Goal: Task Accomplishment & Management: Use online tool/utility

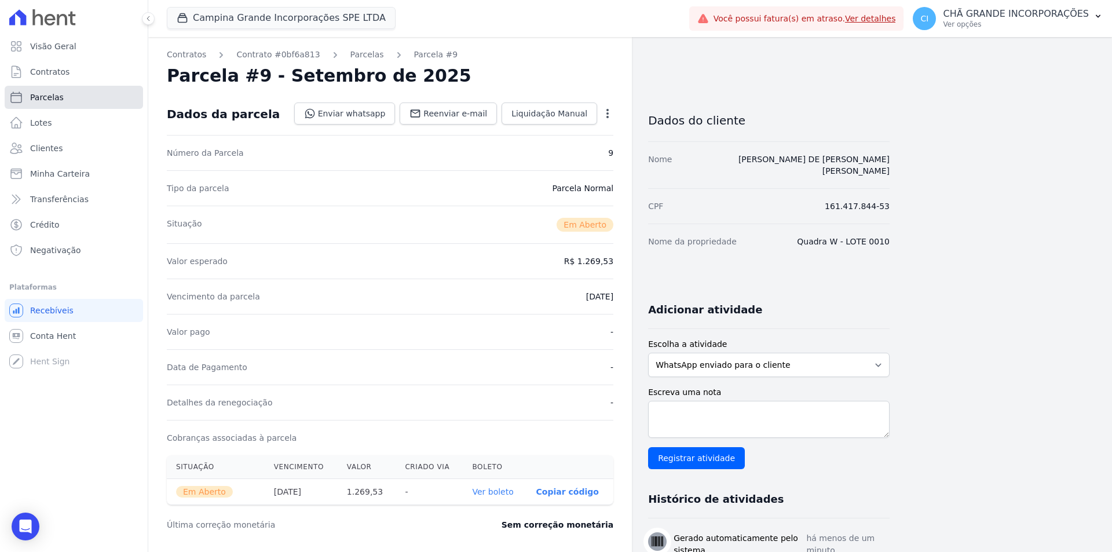
click at [42, 91] on link "Parcelas" at bounding box center [74, 97] width 138 height 23
select select
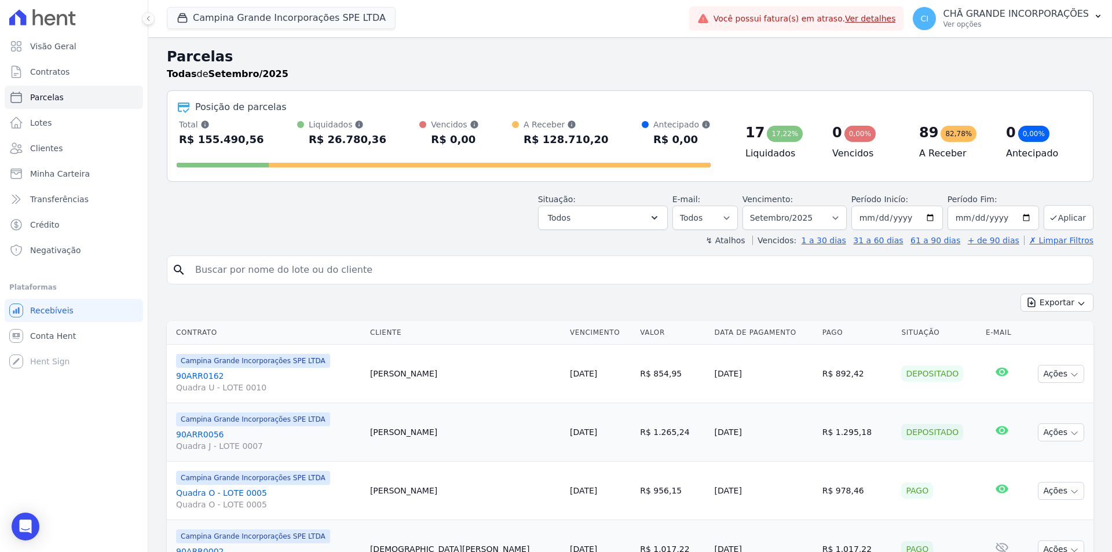
click at [297, 262] on input "search" at bounding box center [638, 269] width 900 height 23
click at [782, 225] on select "Filtrar por período ──────── Todos os meses Janeiro/2023 Fevereiro/2023 Março/2…" at bounding box center [795, 218] width 104 height 24
select select "08/2025"
click at [750, 206] on select "Filtrar por período ──────── Todos os meses Janeiro/2023 Fevereiro/2023 Março/2…" at bounding box center [795, 218] width 104 height 24
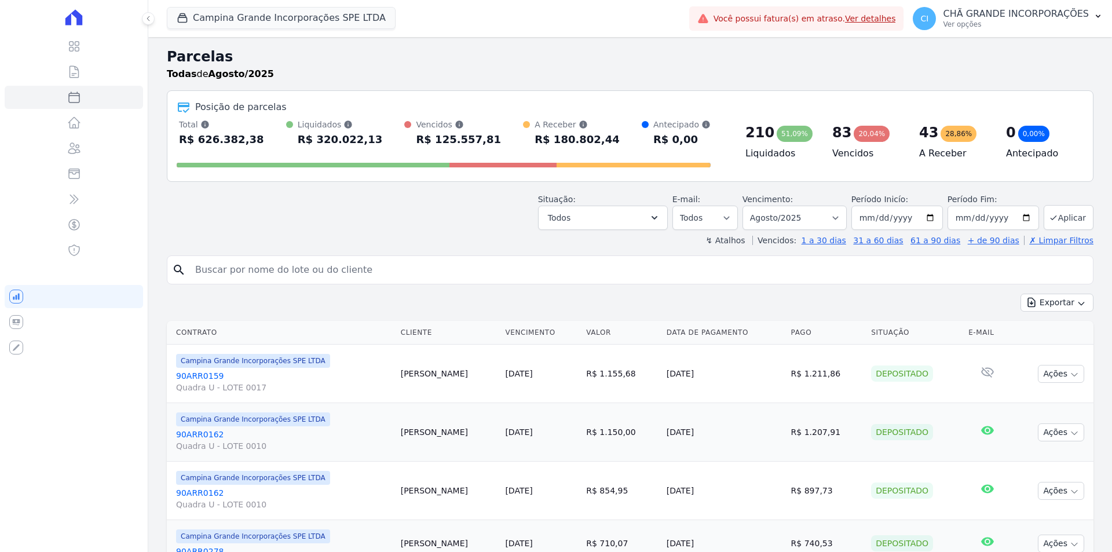
select select
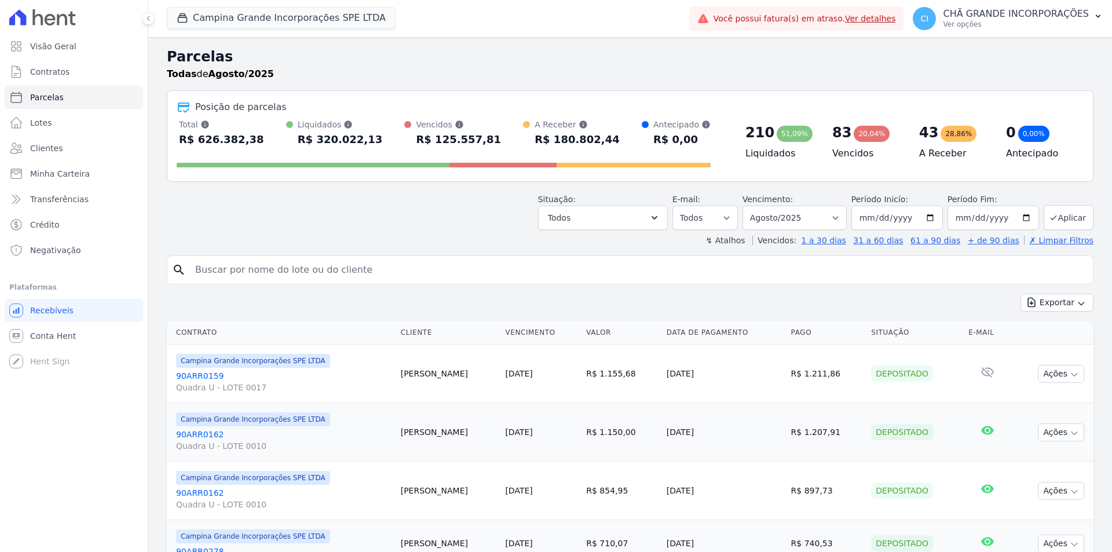
click at [305, 264] on input "search" at bounding box center [638, 269] width 900 height 23
paste input "Thayse Emanuele Franklin Araujo"
type input "Thayse Emanuele Franklin Araujo"
select select
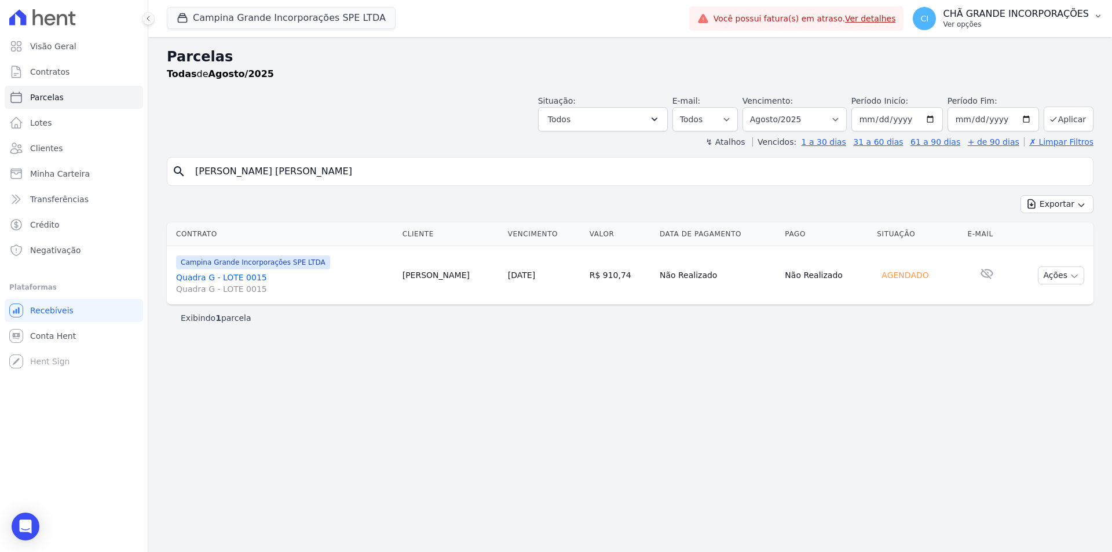
click at [1001, 24] on p "Ver opções" at bounding box center [1016, 24] width 146 height 9
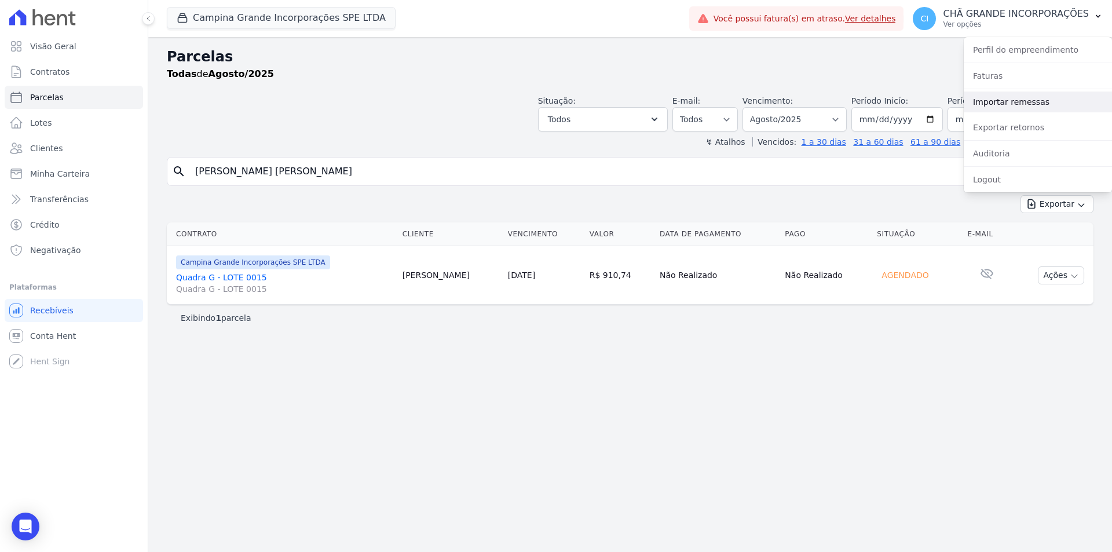
click at [995, 102] on link "Importar remessas" at bounding box center [1038, 102] width 148 height 21
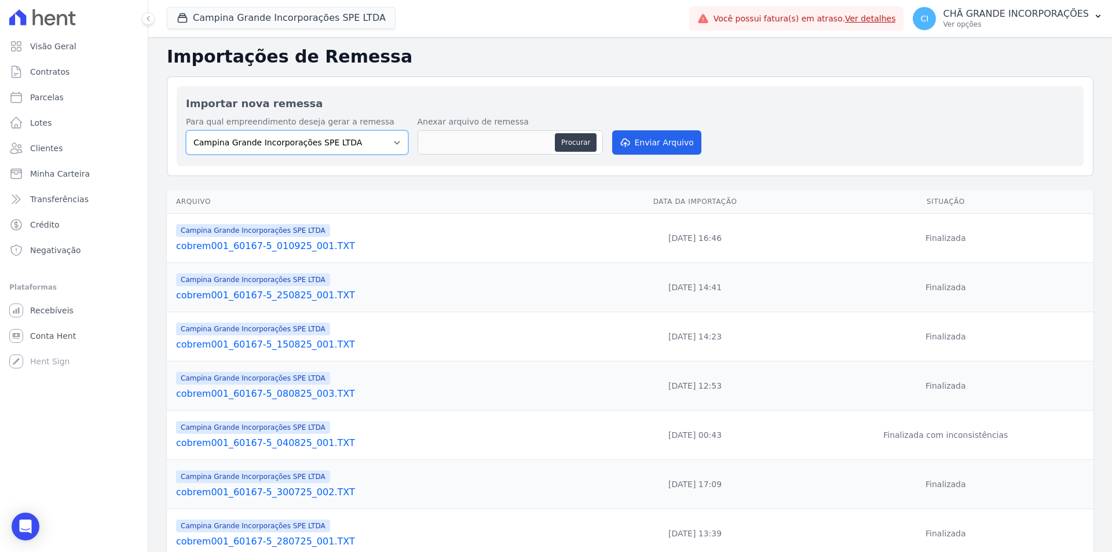
click at [347, 133] on select "Campina Grande Incorporações SPE LTDA Chã Grande Incorporações SPE LTDA Gravatá…" at bounding box center [297, 142] width 222 height 24
click at [584, 140] on button "Procurar" at bounding box center [576, 142] width 42 height 19
type input "cobrem001_60167-5_010925_002.TXT"
click at [637, 132] on button "Enviar Arquivo" at bounding box center [656, 142] width 89 height 24
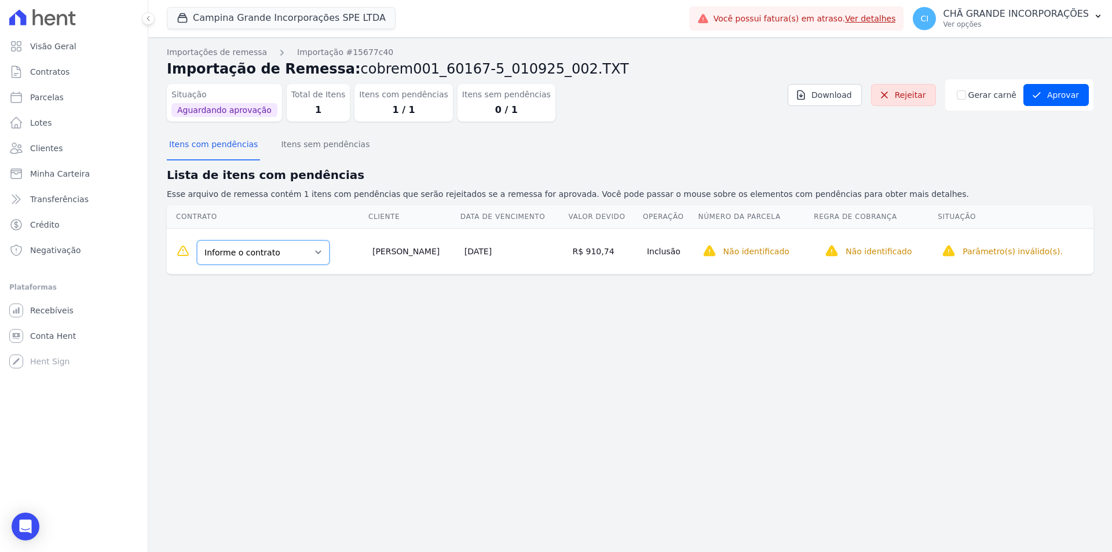
click at [261, 258] on select "Informe o contrato 90ARR9592 Quadra G - LOTE 0015" at bounding box center [263, 252] width 133 height 24
click at [275, 247] on select "Informe o contrato 90ARR9592 Quadra G - LOTE 0015" at bounding box center [263, 252] width 133 height 24
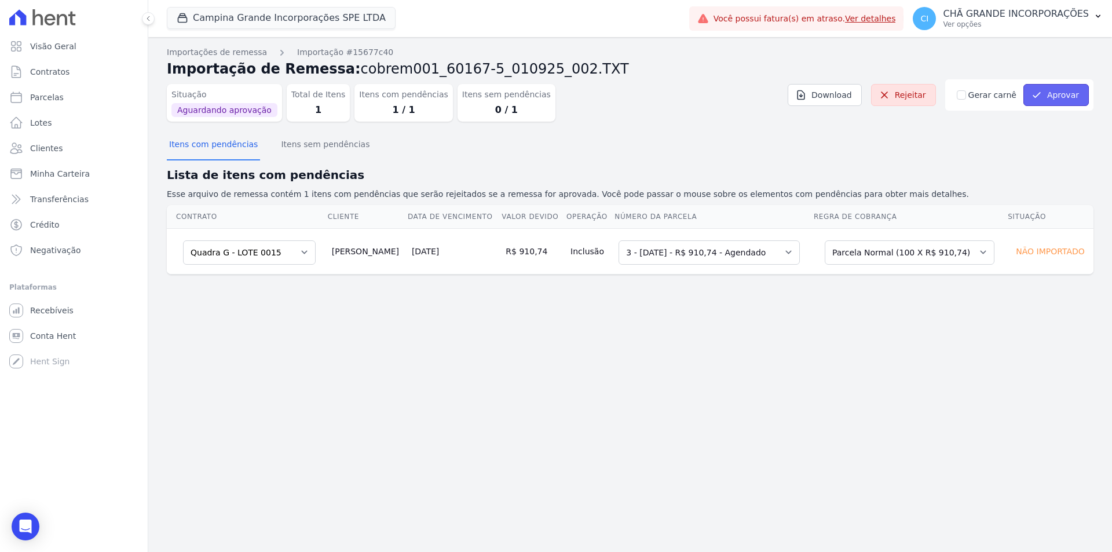
click at [1052, 100] on button "Aprovar" at bounding box center [1055, 95] width 65 height 22
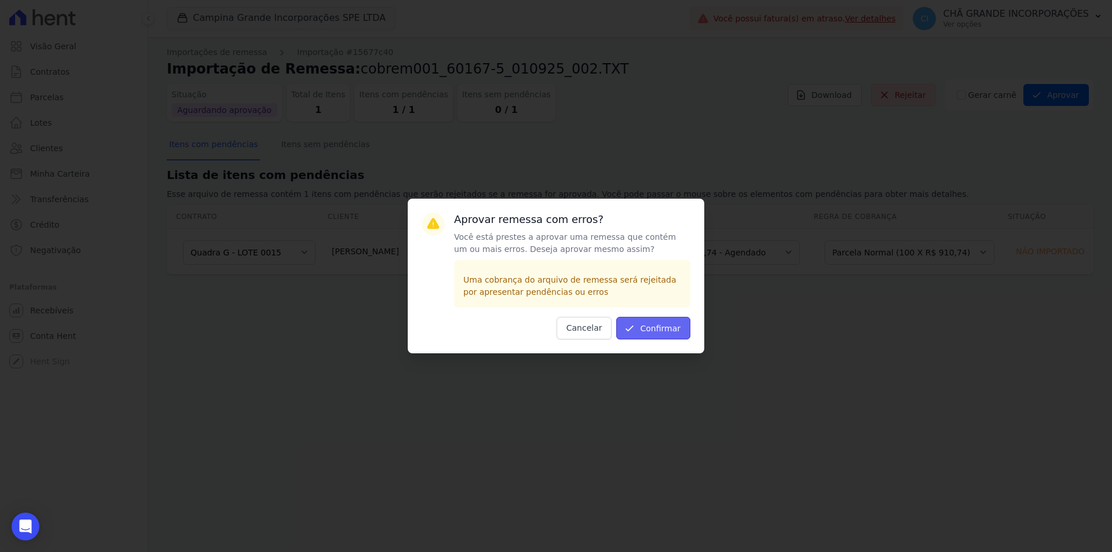
click at [655, 336] on button "Confirmar" at bounding box center [653, 328] width 74 height 23
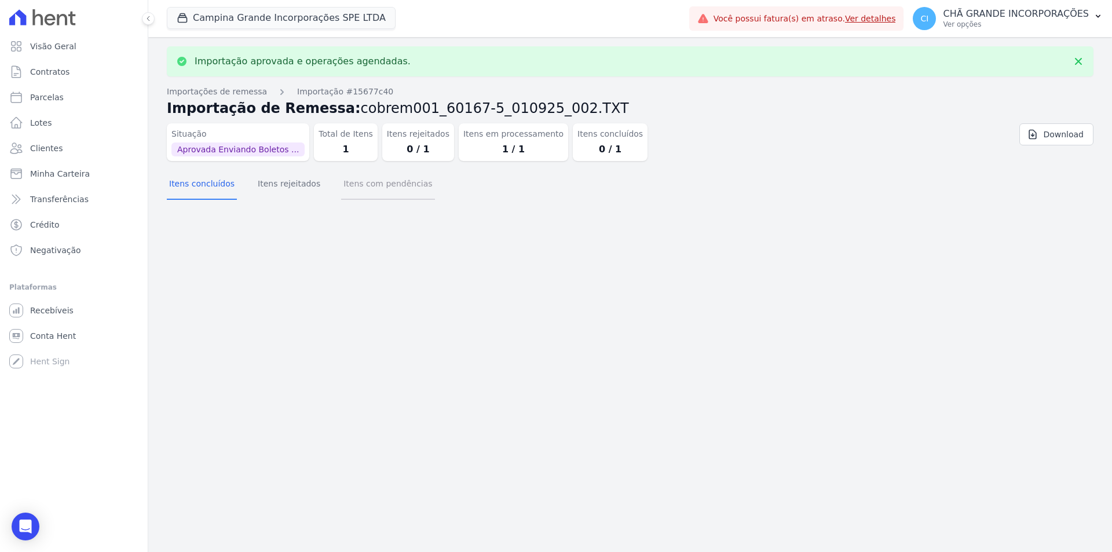
click at [371, 181] on button "Itens com pendências" at bounding box center [387, 185] width 93 height 30
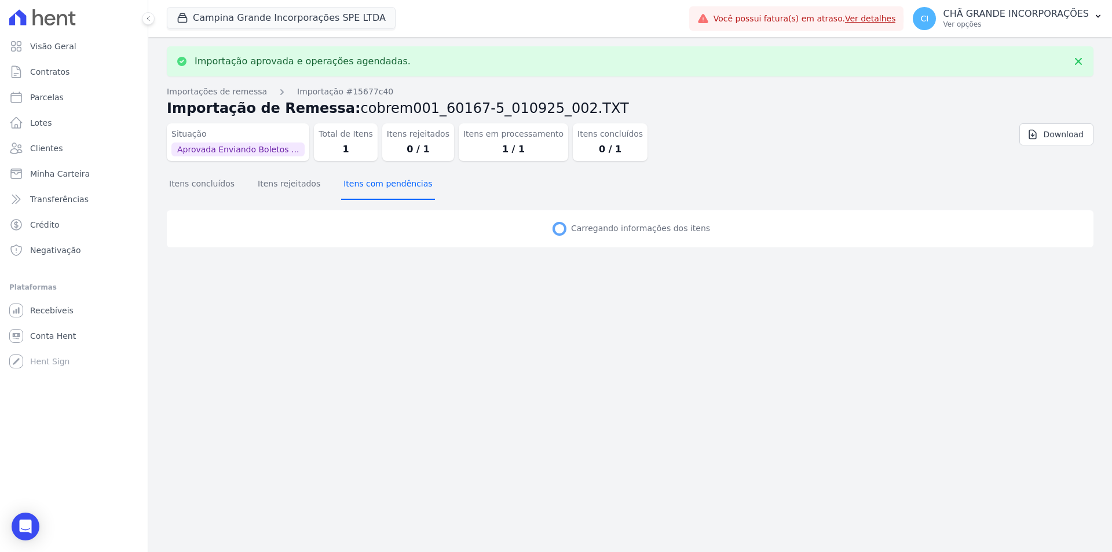
click at [371, 181] on button "Itens com pendências" at bounding box center [387, 185] width 93 height 30
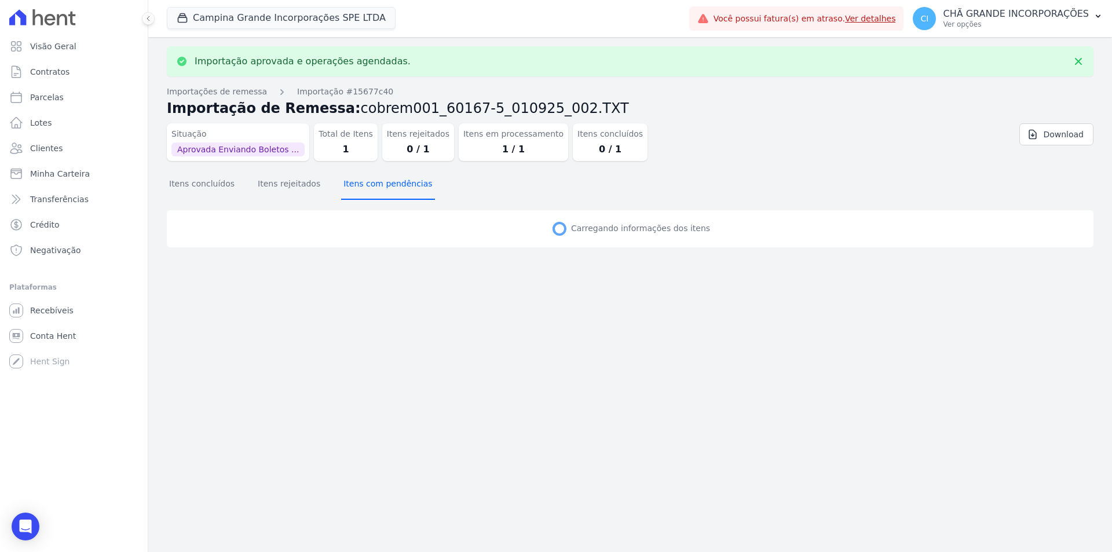
click at [371, 181] on button "Itens com pendências" at bounding box center [387, 185] width 93 height 30
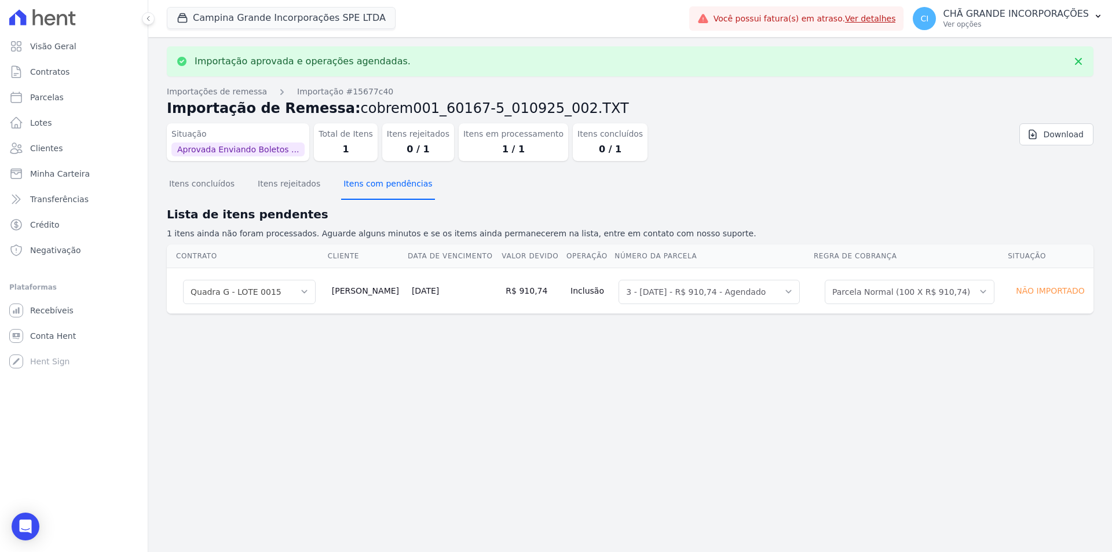
click at [371, 181] on button "Itens com pendências" at bounding box center [387, 185] width 93 height 30
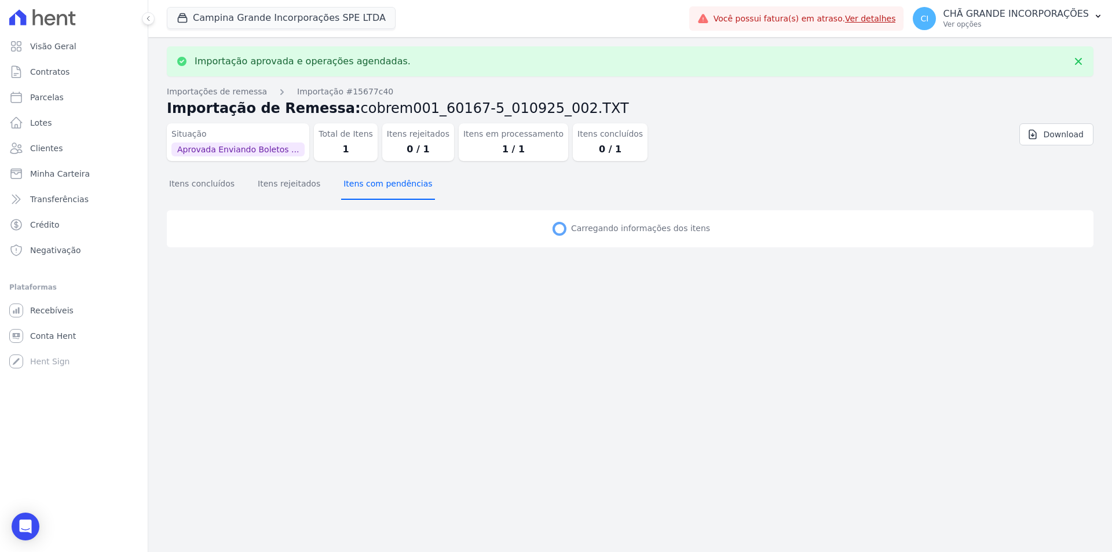
click at [371, 181] on button "Itens com pendências" at bounding box center [387, 185] width 93 height 30
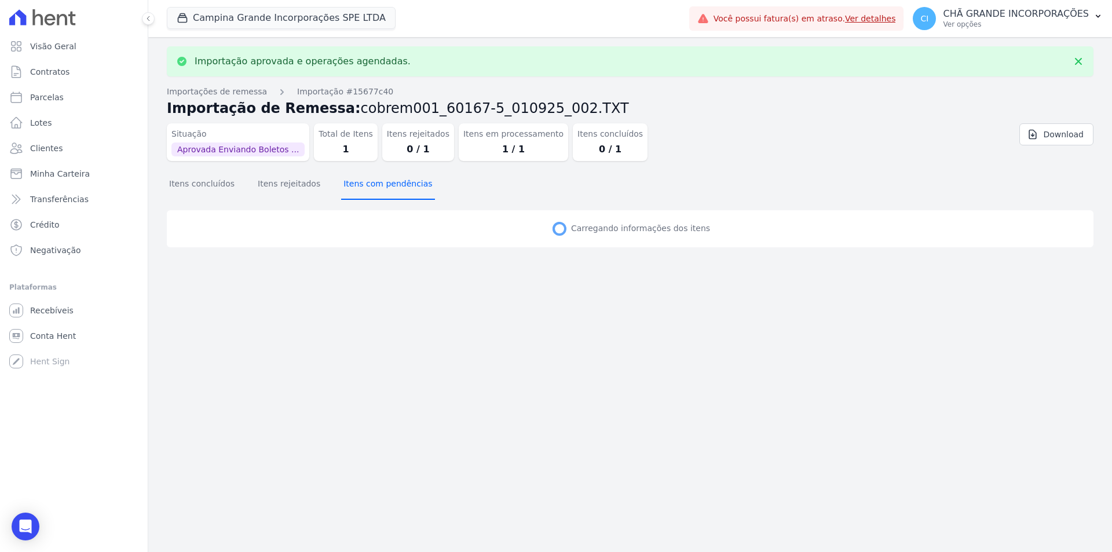
click at [371, 181] on button "Itens com pendências" at bounding box center [387, 185] width 93 height 30
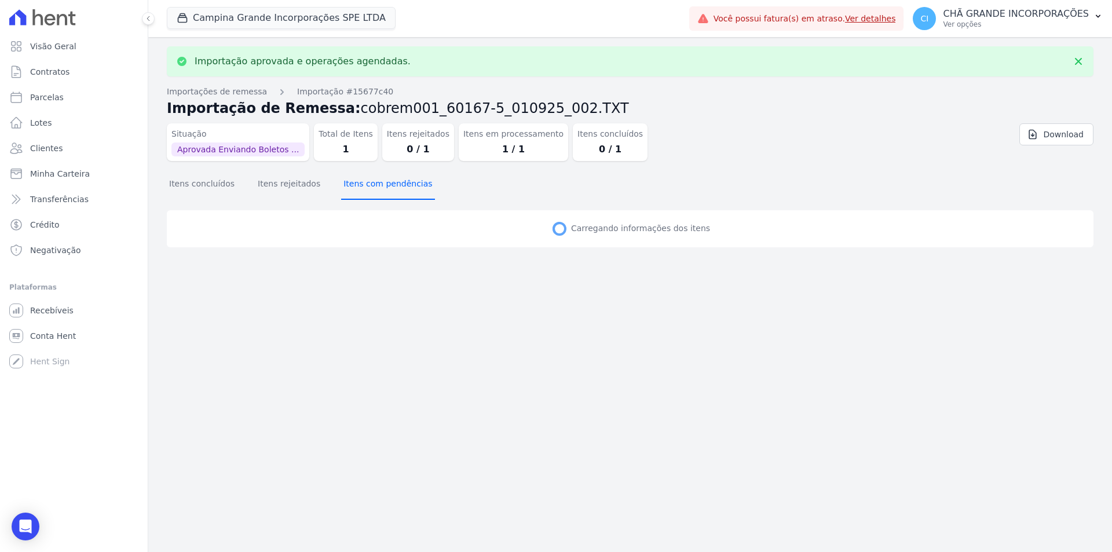
click at [371, 181] on button "Itens com pendências" at bounding box center [387, 185] width 93 height 30
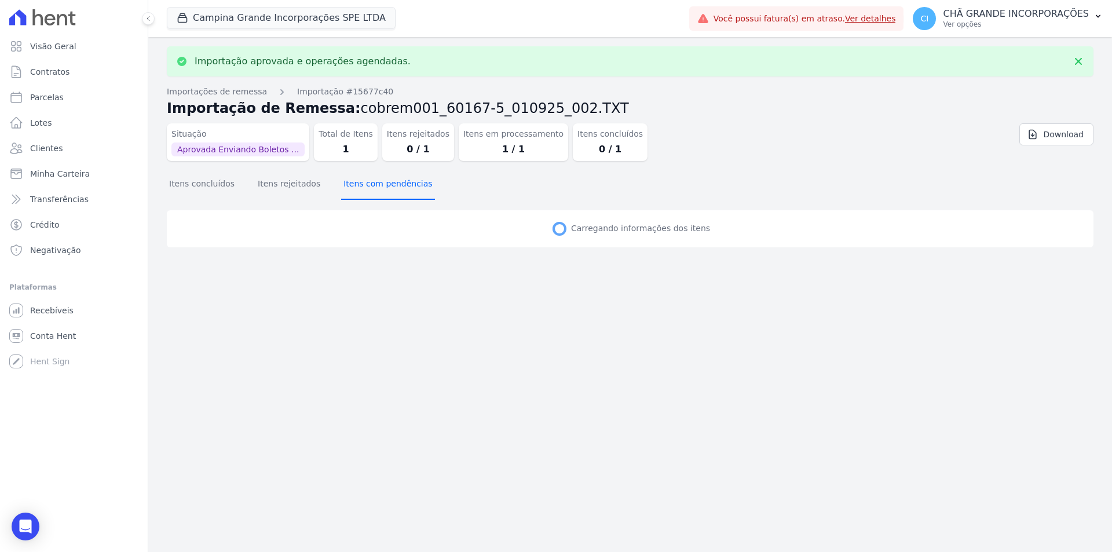
click at [371, 181] on button "Itens com pendências" at bounding box center [387, 185] width 93 height 30
click at [181, 181] on button "Itens concluídos" at bounding box center [202, 185] width 70 height 30
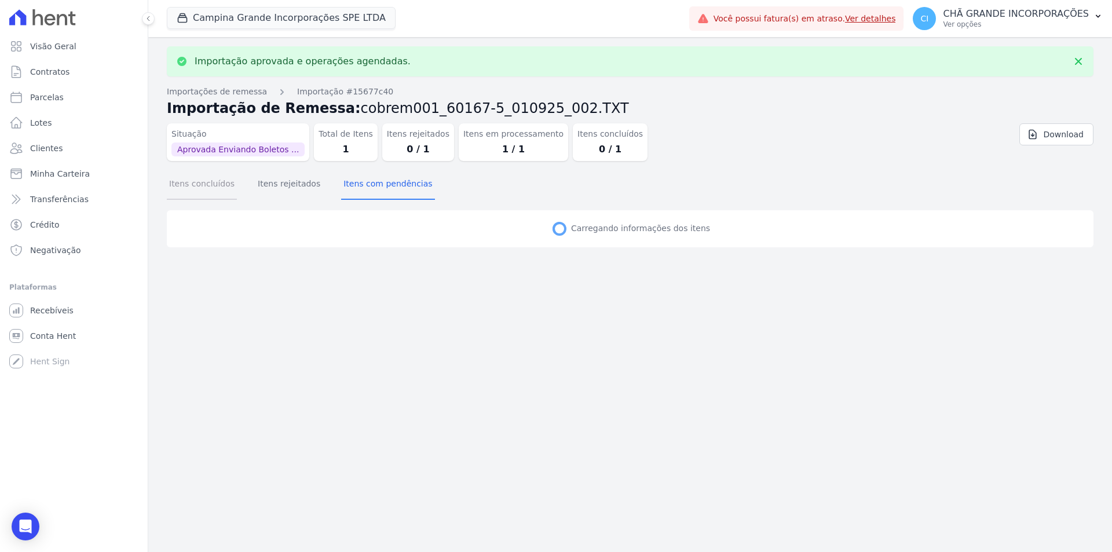
click at [181, 181] on button "Itens concluídos" at bounding box center [202, 185] width 70 height 30
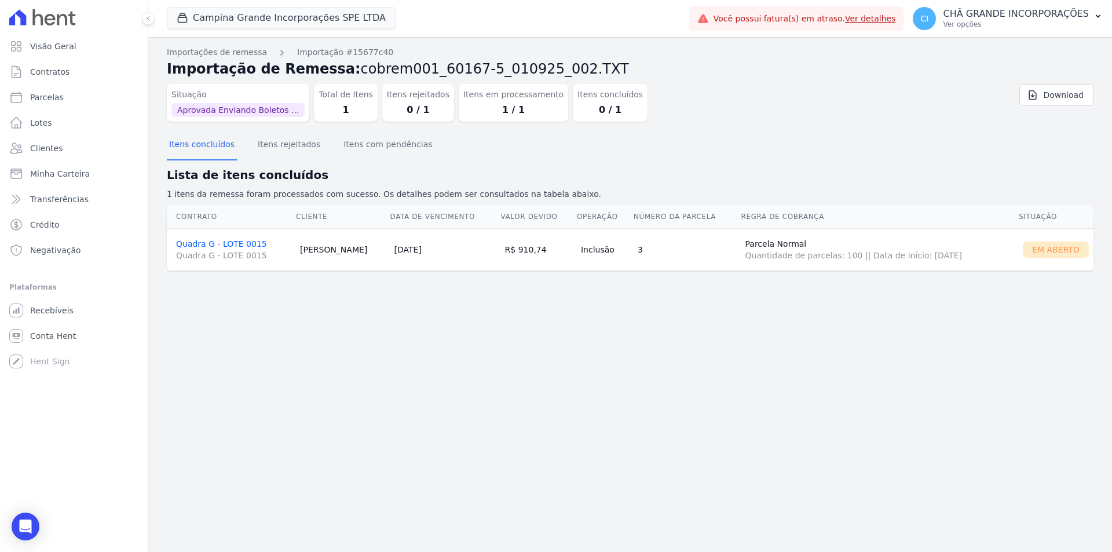
click at [181, 181] on h2 "Lista de itens concluídos" at bounding box center [630, 174] width 927 height 17
click at [237, 240] on link "Quadra G - LOTE 0015 Quadra G - LOTE 0015" at bounding box center [233, 250] width 115 height 22
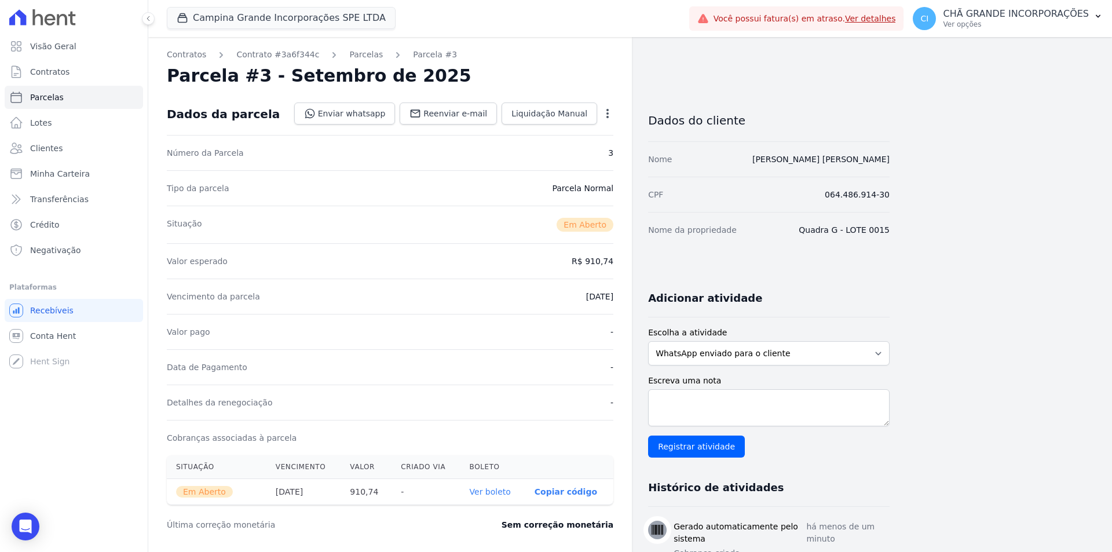
click at [488, 492] on link "Ver boleto" at bounding box center [490, 491] width 41 height 9
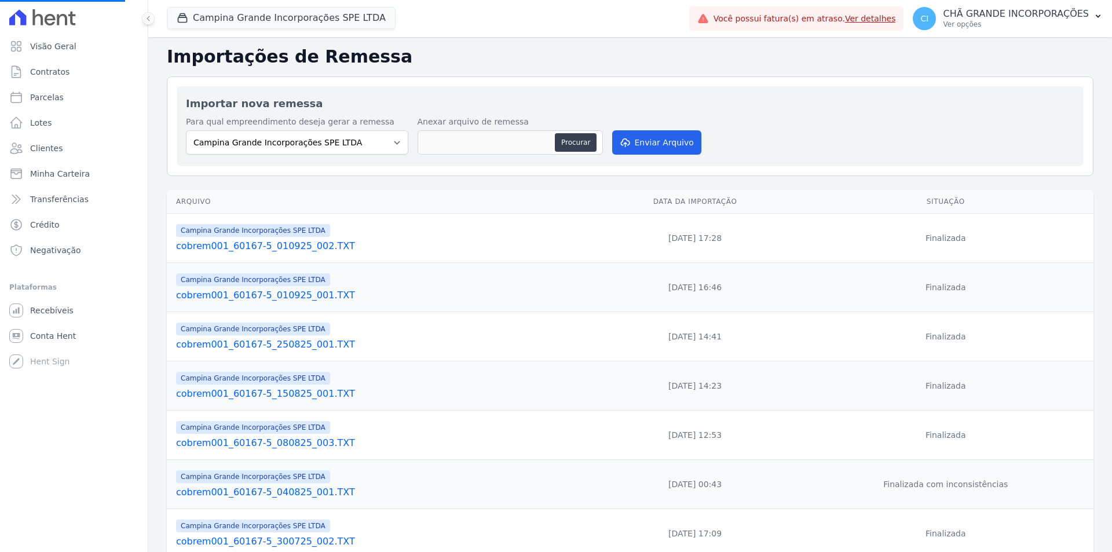
select select
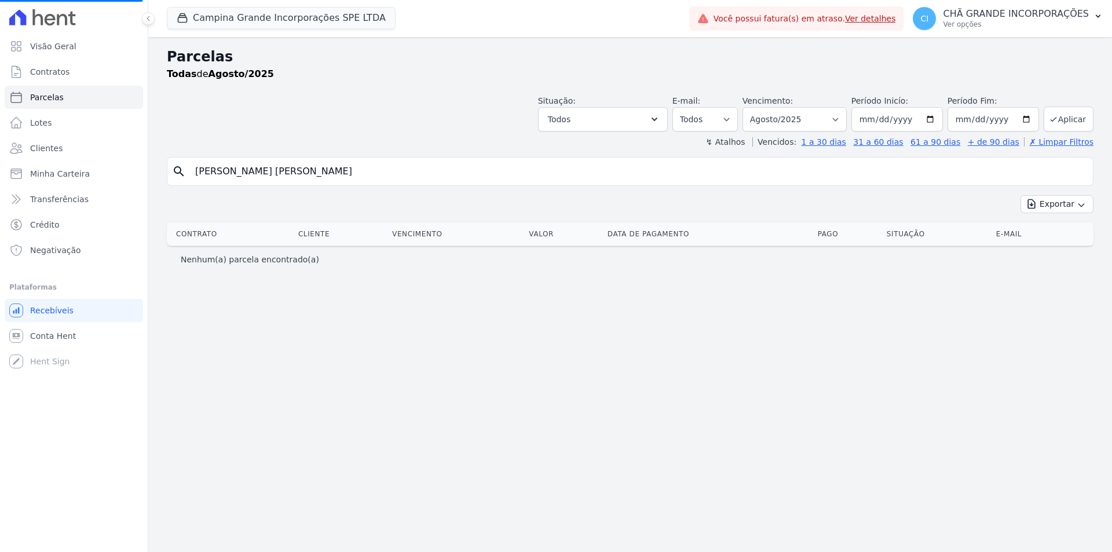
select select
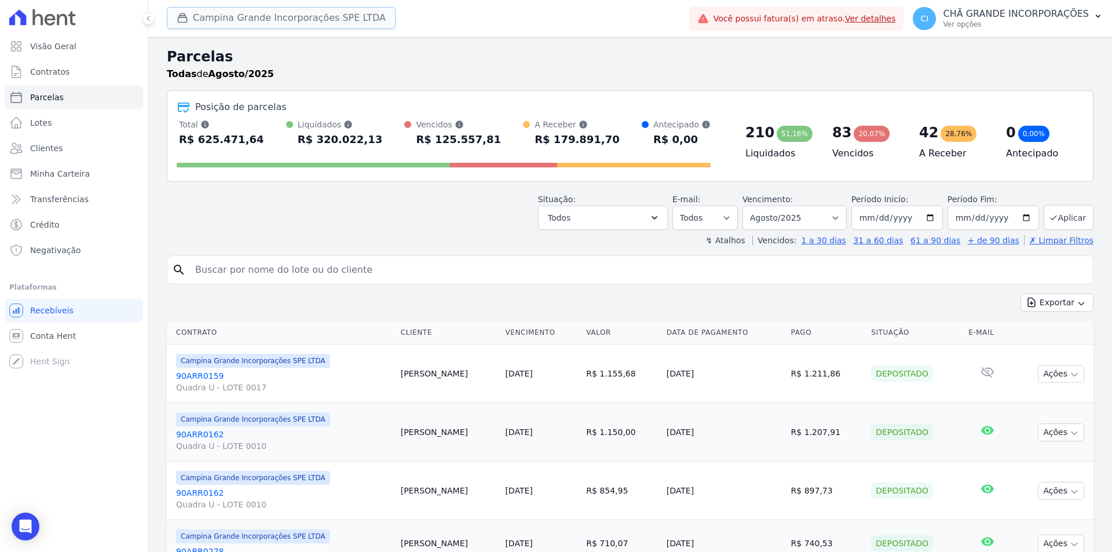
click at [275, 17] on button "Campina Grande Incorporações SPE LTDA" at bounding box center [281, 18] width 229 height 22
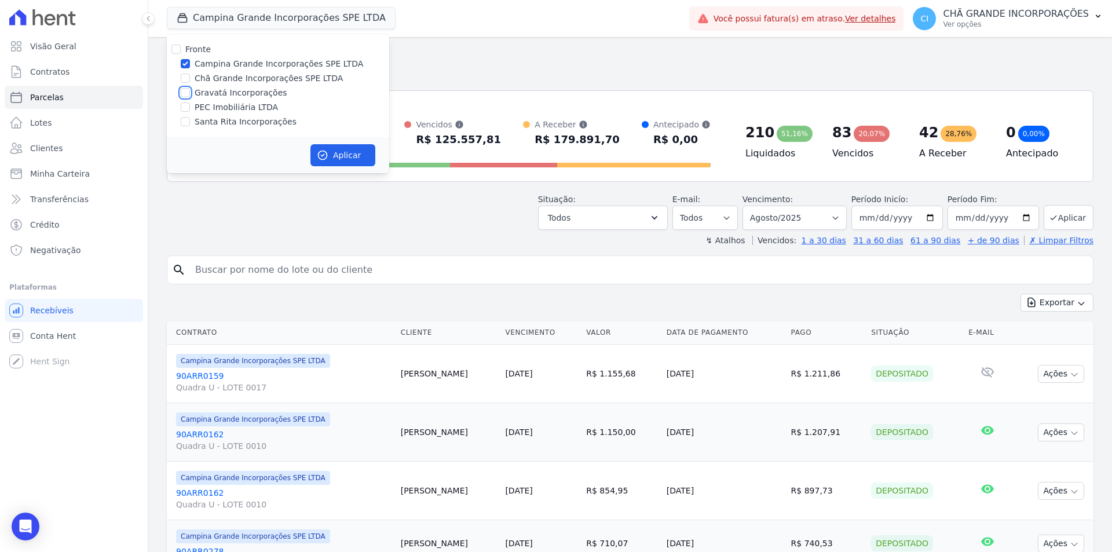
click at [185, 90] on input "Gravatá Incorporações" at bounding box center [185, 92] width 9 height 9
checkbox input "true"
click at [185, 60] on input "Campina Grande Incorporações SPE LTDA" at bounding box center [185, 63] width 9 height 9
checkbox input "false"
click at [331, 150] on button "Aplicar" at bounding box center [342, 155] width 65 height 22
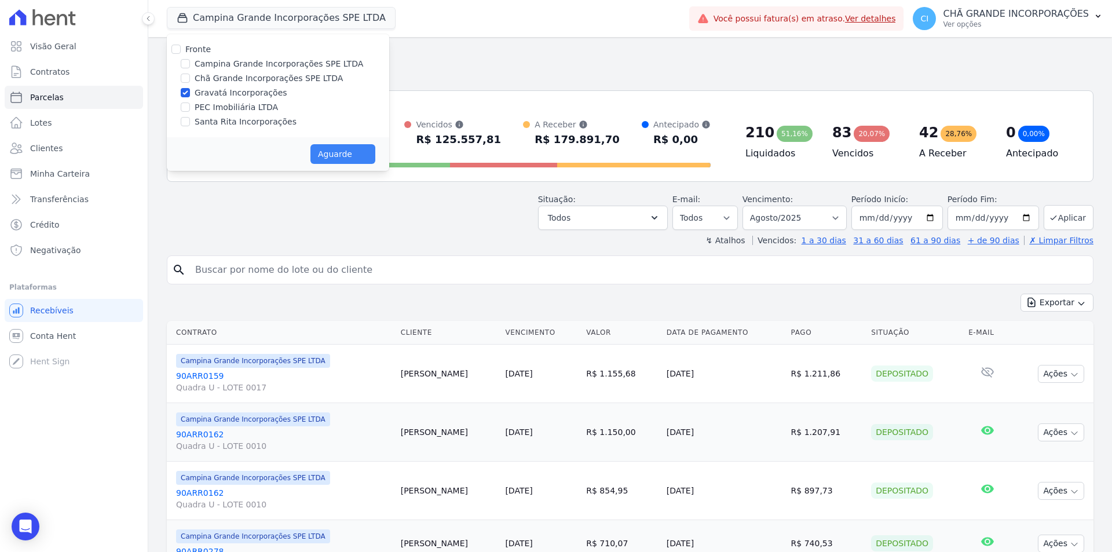
select select
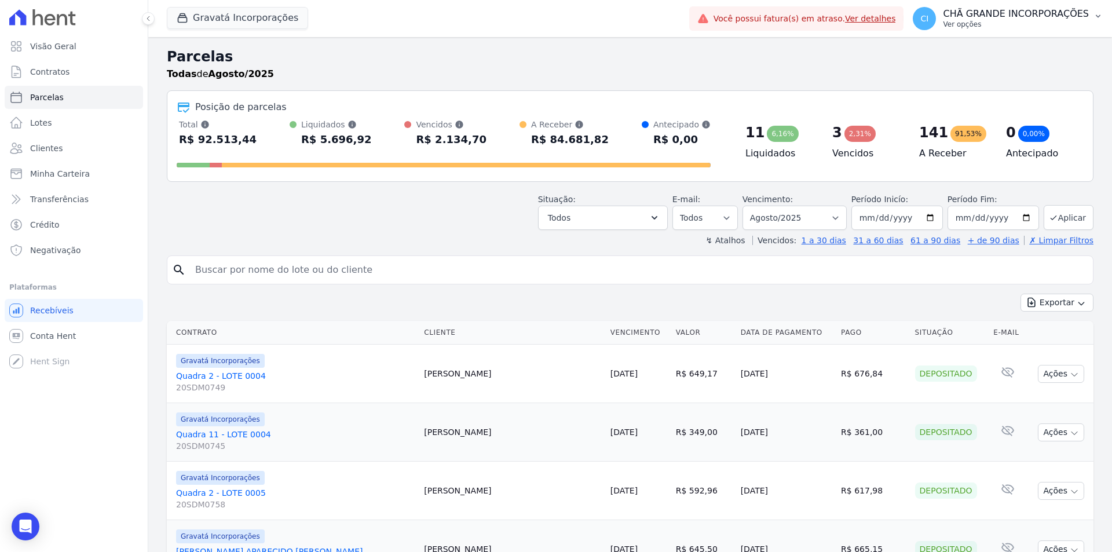
click at [994, 19] on p "CHÃ GRANDE INCORPORAÇÕES" at bounding box center [1016, 14] width 146 height 12
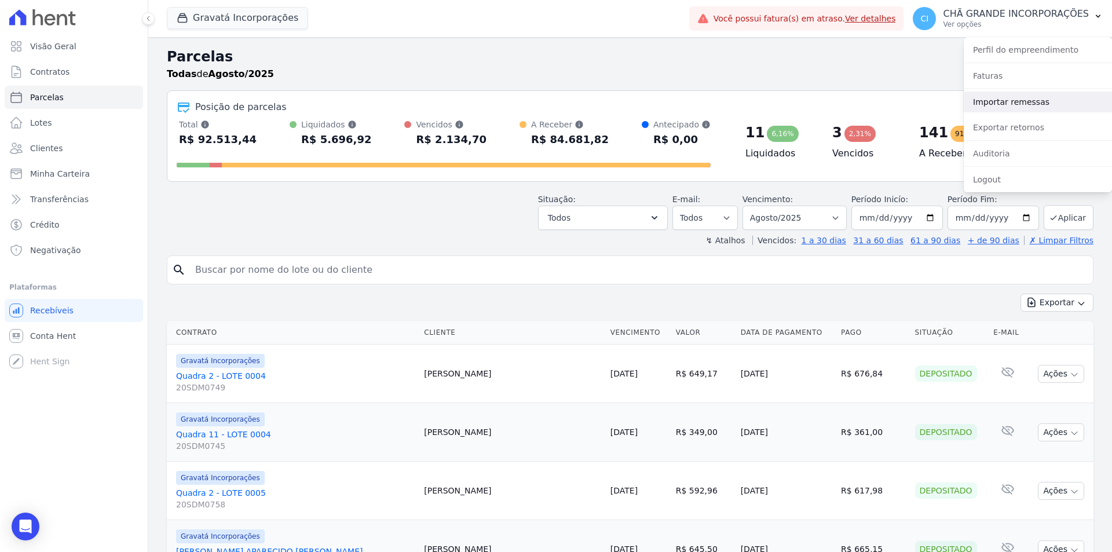
click at [997, 105] on link "Importar remessas" at bounding box center [1038, 102] width 148 height 21
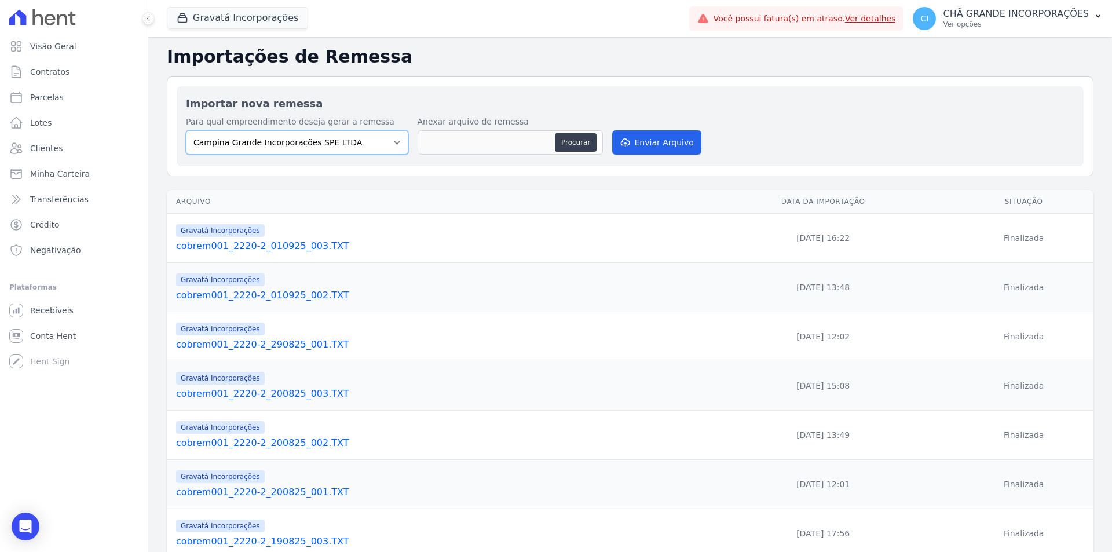
click at [327, 148] on select "Campina Grande Incorporações SPE LTDA Chã Grande Incorporações SPE LTDA Gravatá…" at bounding box center [297, 142] width 222 height 24
select select "5275b983-619f-43ac-95cf-dea9128da5c7"
click at [186, 130] on select "Campina Grande Incorporações SPE LTDA Chã Grande Incorporações SPE LTDA Gravatá…" at bounding box center [297, 142] width 222 height 24
click at [580, 141] on button "Procurar" at bounding box center [576, 142] width 42 height 19
type input "cobrem001_2220-2_010925_005.TXT"
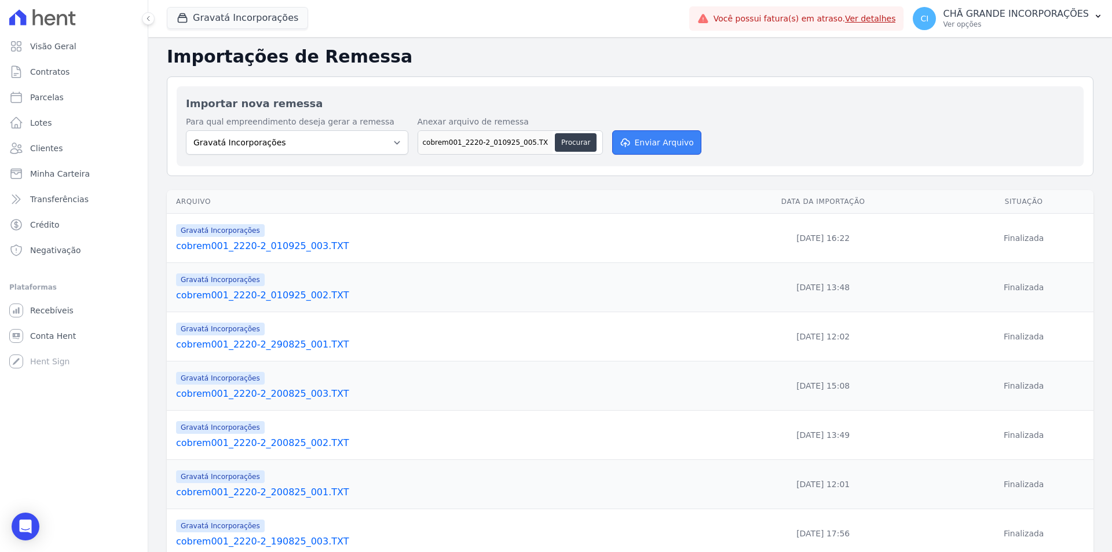
click at [670, 146] on button "Enviar Arquivo" at bounding box center [656, 142] width 89 height 24
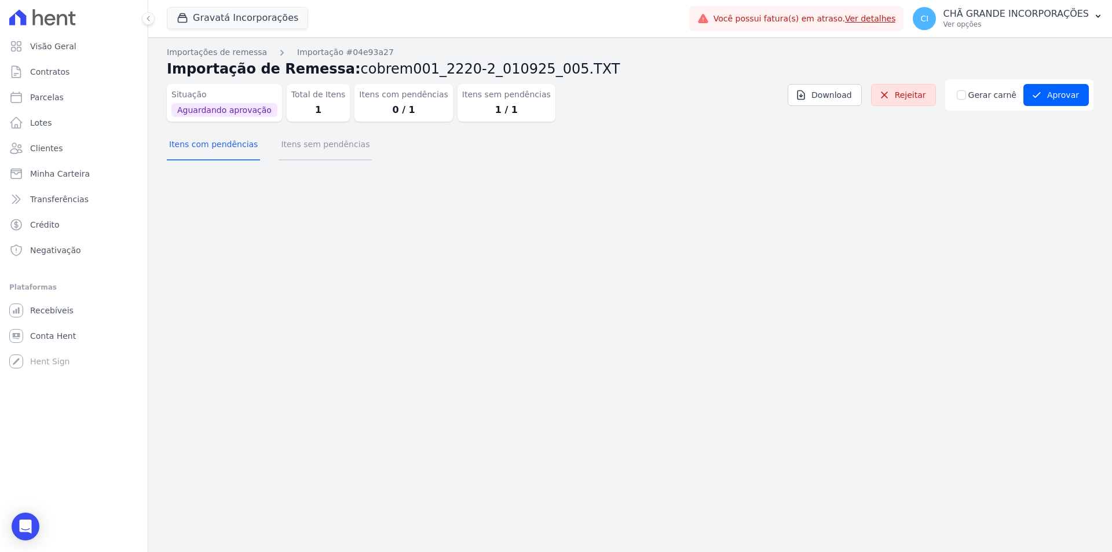
click at [309, 142] on button "Itens sem pendências" at bounding box center [325, 145] width 93 height 30
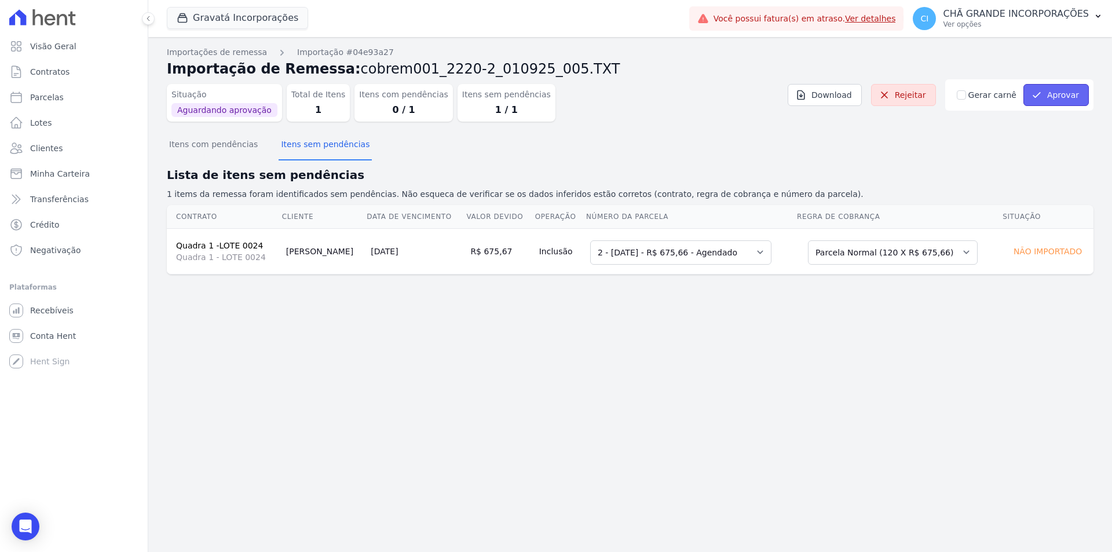
click at [1069, 95] on button "Aprovar" at bounding box center [1055, 95] width 65 height 22
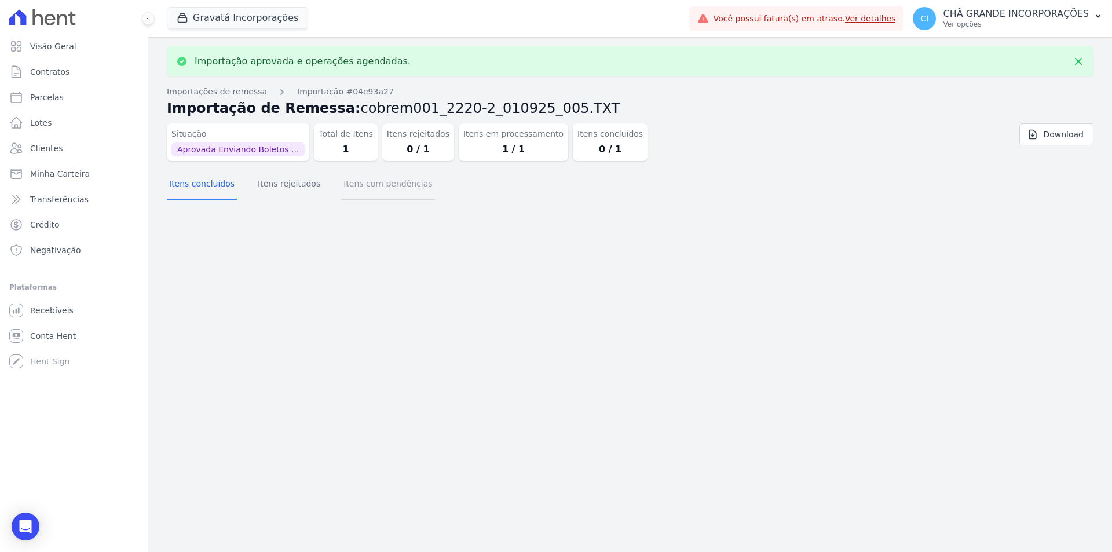
click at [405, 194] on button "Itens com pendências" at bounding box center [387, 185] width 93 height 30
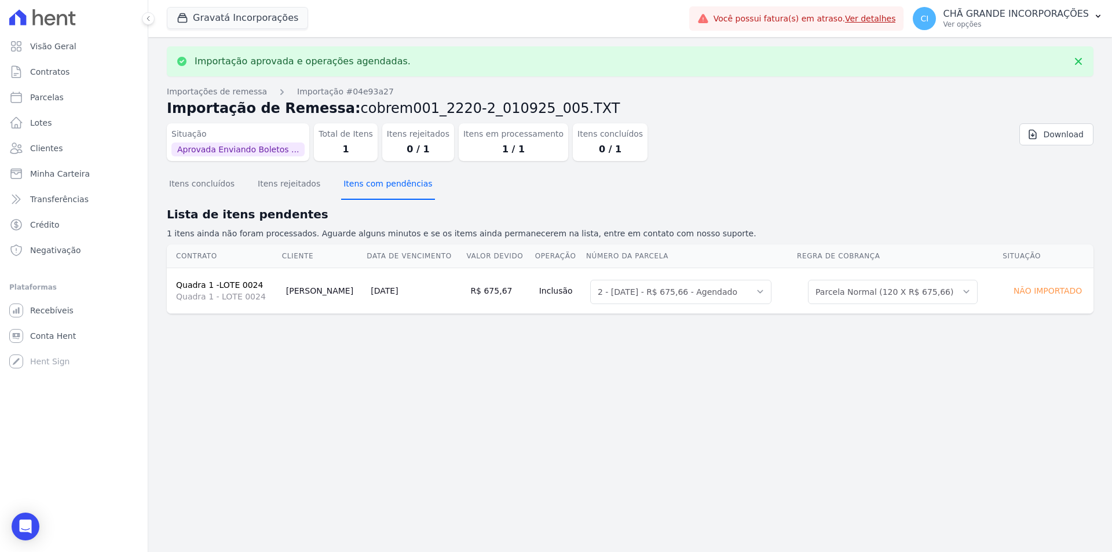
click at [385, 189] on button "Itens com pendências" at bounding box center [387, 185] width 93 height 30
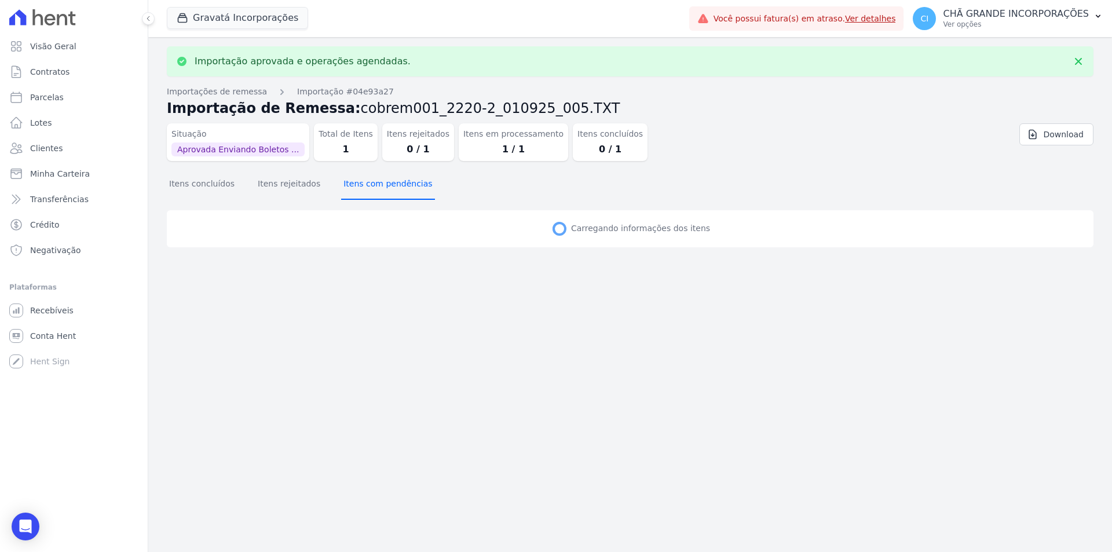
click at [385, 189] on button "Itens com pendências" at bounding box center [387, 185] width 93 height 30
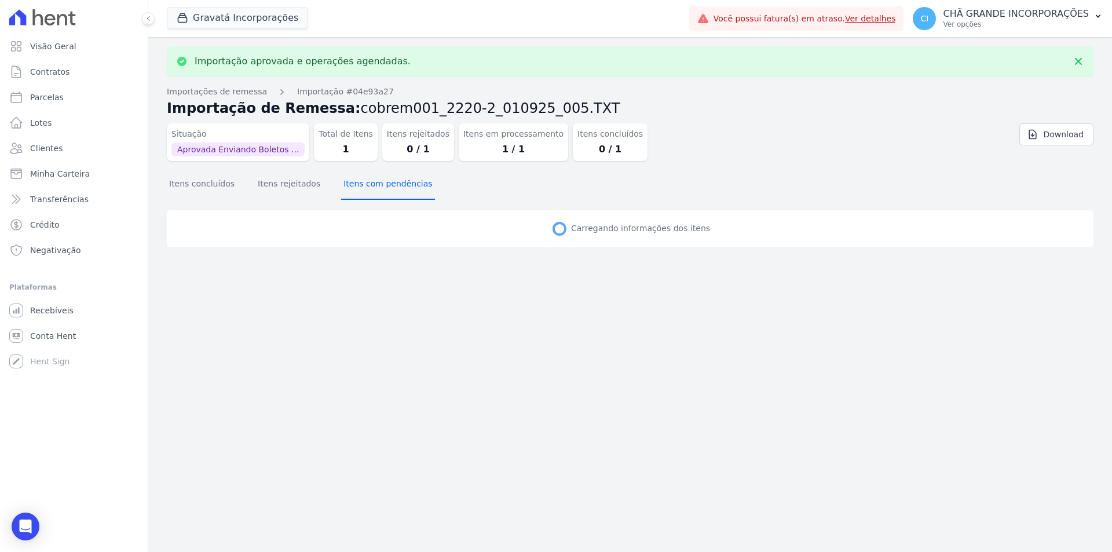
click at [385, 189] on button "Itens com pendências" at bounding box center [387, 185] width 93 height 30
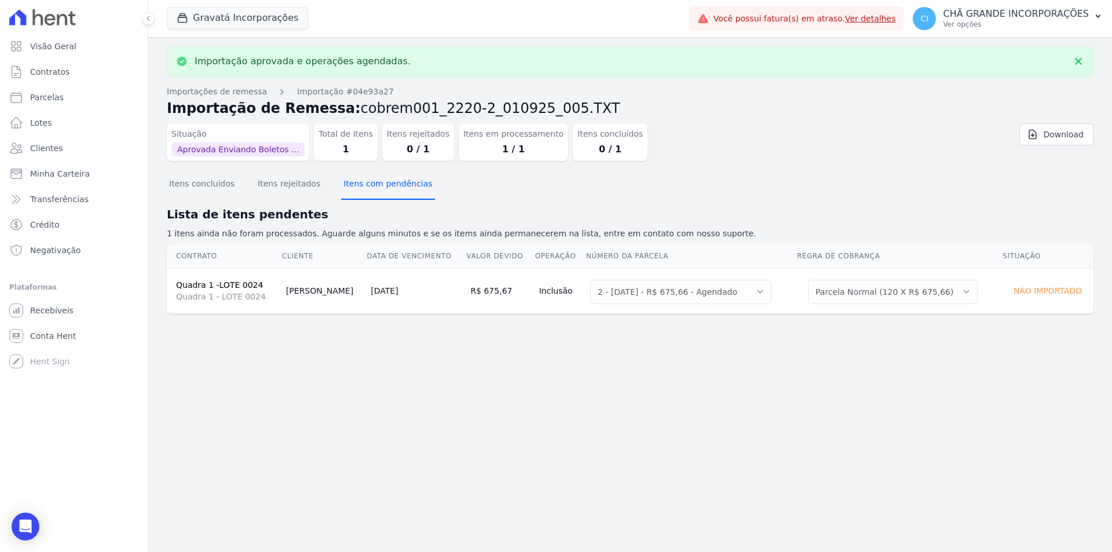
click at [385, 189] on button "Itens com pendências" at bounding box center [387, 185] width 93 height 30
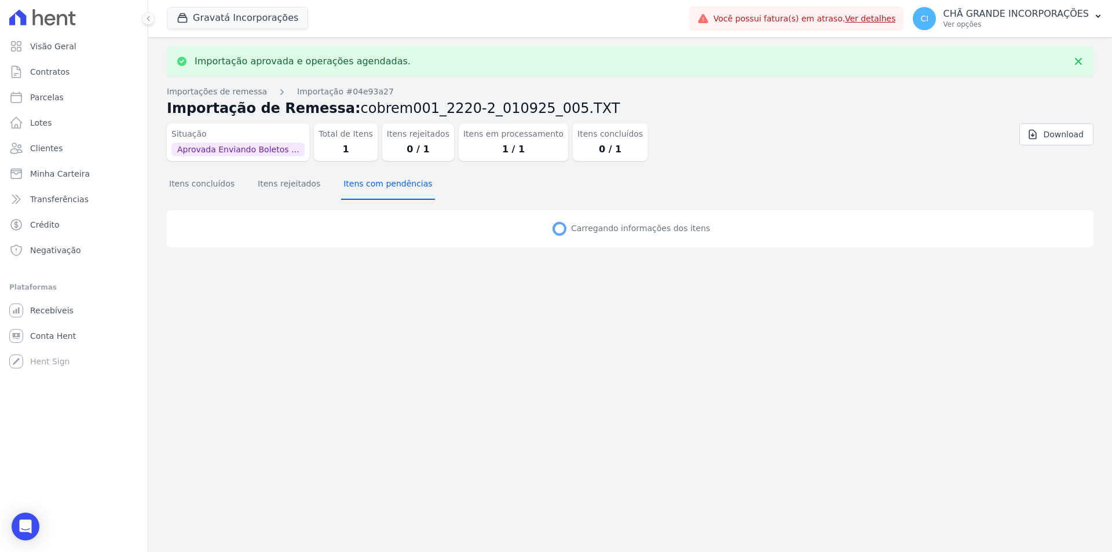
click at [385, 189] on button "Itens com pendências" at bounding box center [387, 185] width 93 height 30
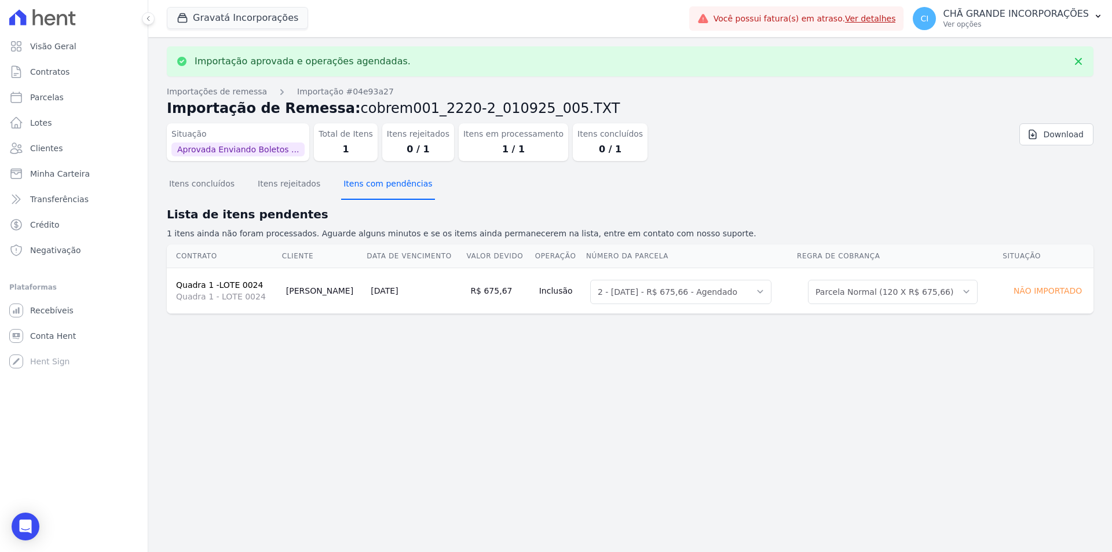
click at [385, 189] on button "Itens com pendências" at bounding box center [387, 185] width 93 height 30
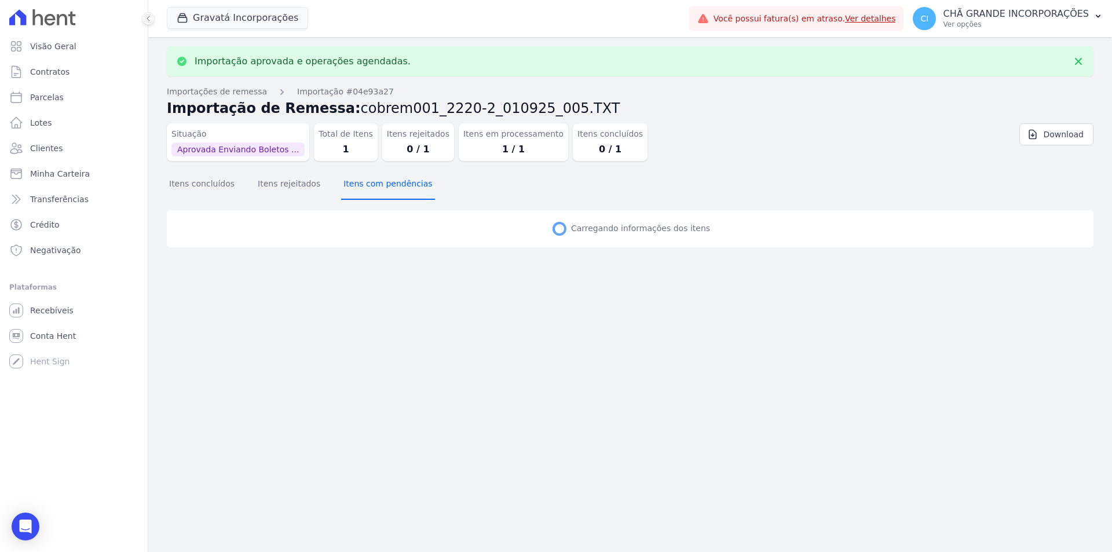
click at [385, 189] on button "Itens com pendências" at bounding box center [387, 185] width 93 height 30
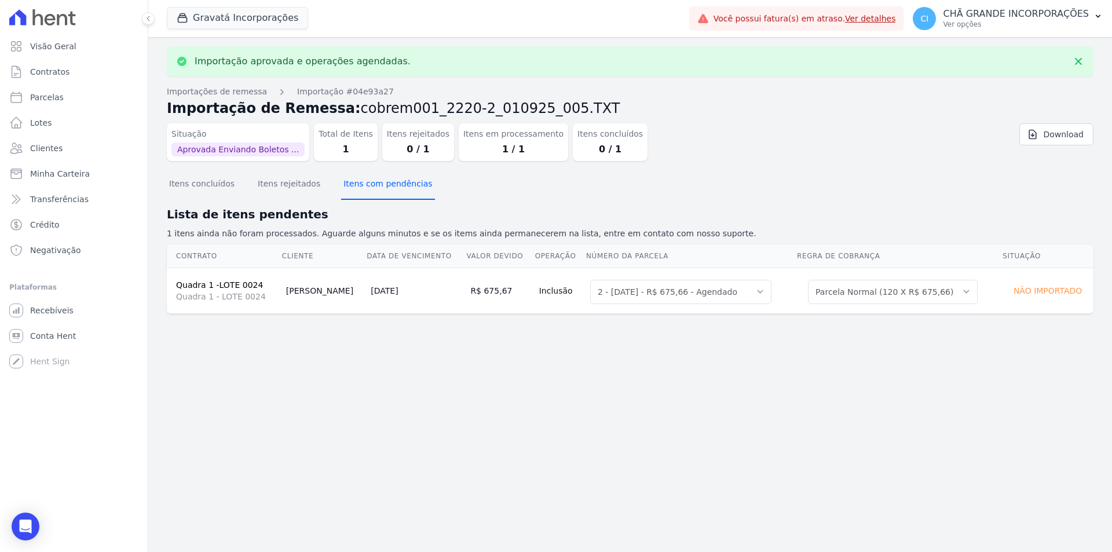
select select "0"
click at [385, 189] on button "Itens com pendências" at bounding box center [387, 185] width 93 height 30
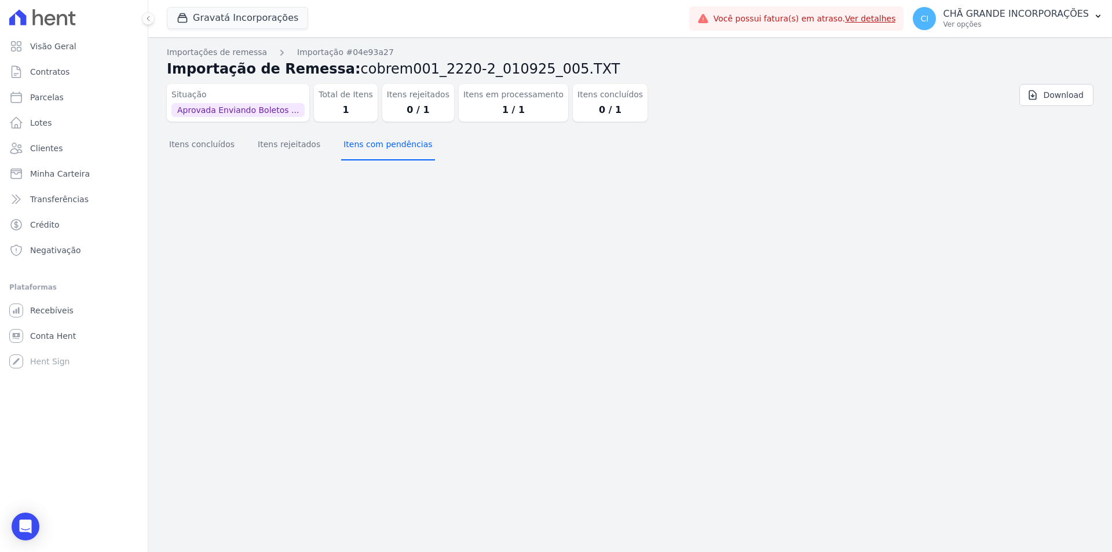
click at [398, 147] on button "Itens com pendências" at bounding box center [387, 145] width 93 height 30
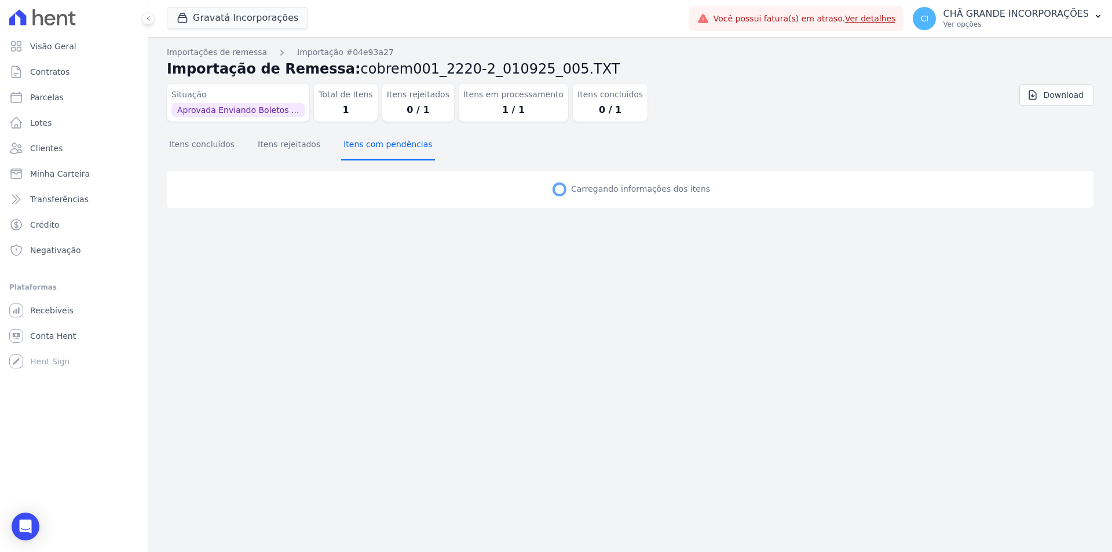
click at [398, 147] on button "Itens com pendências" at bounding box center [387, 145] width 93 height 30
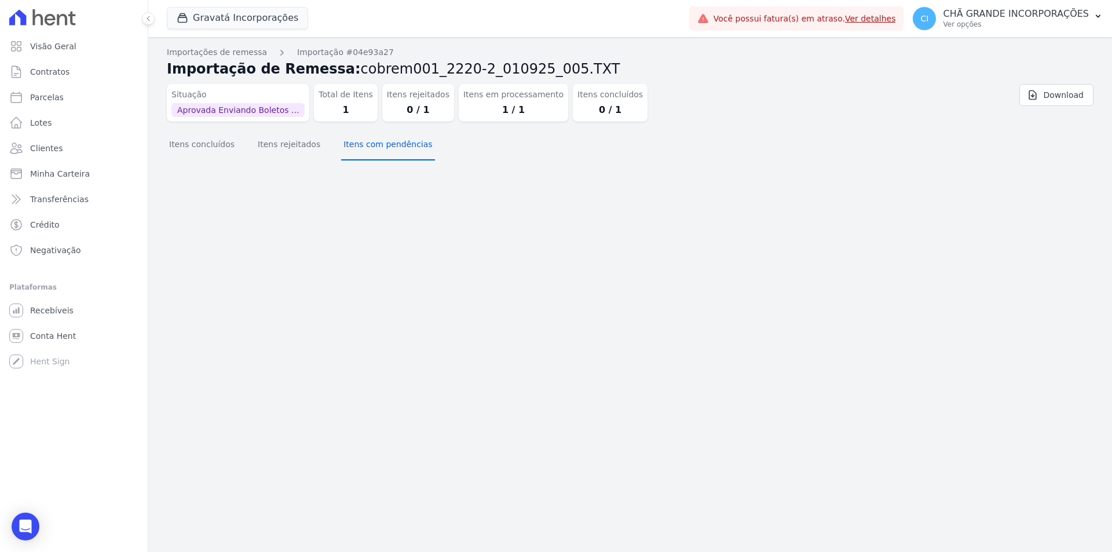
click at [398, 147] on button "Itens com pendências" at bounding box center [387, 145] width 93 height 30
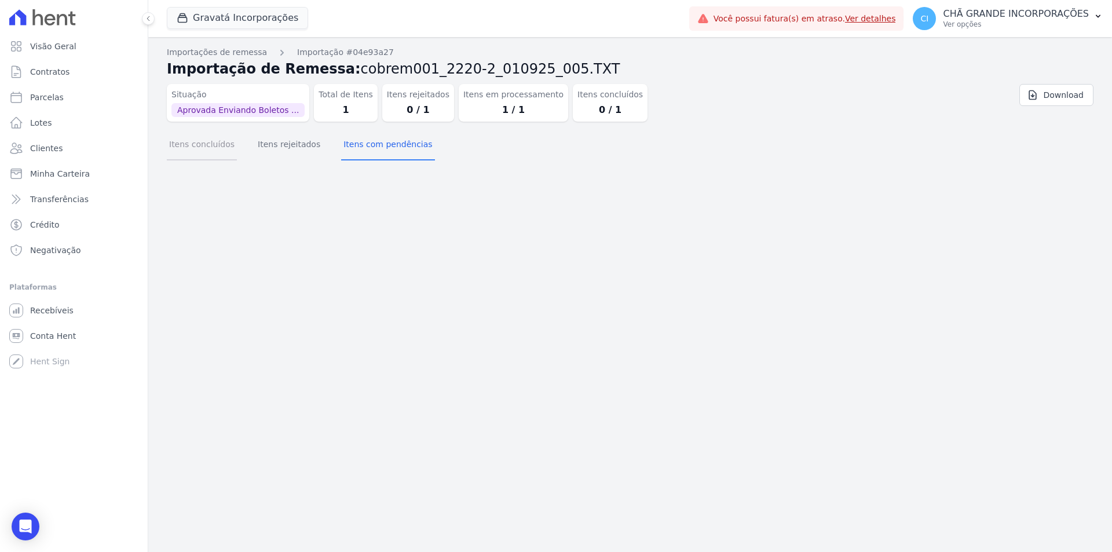
click at [200, 149] on button "Itens concluídos" at bounding box center [202, 145] width 70 height 30
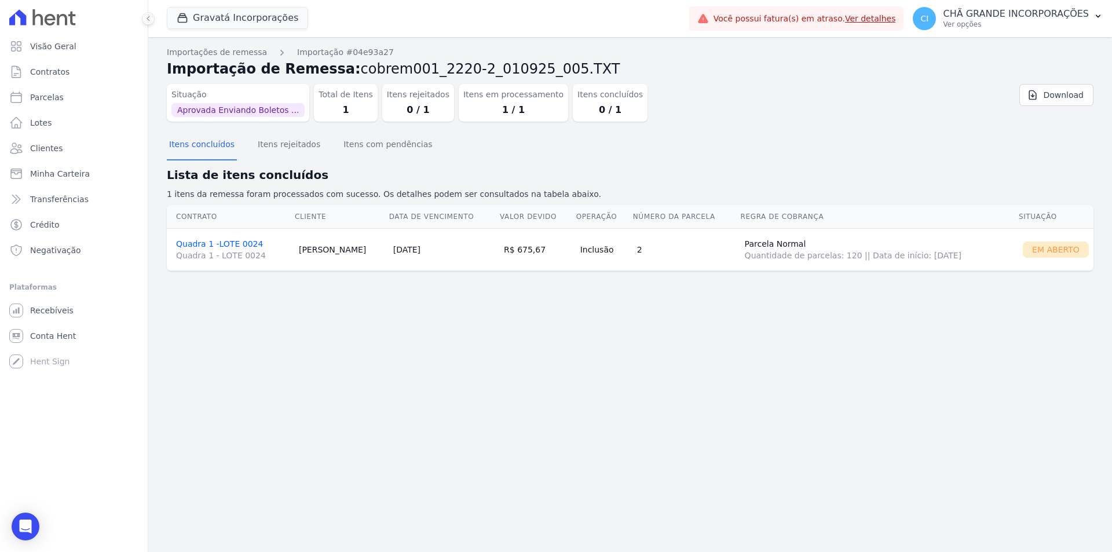
click at [211, 244] on link "Quadra 1 -LOTE 0024 Quadra 1 - LOTE 0024" at bounding box center [233, 250] width 114 height 22
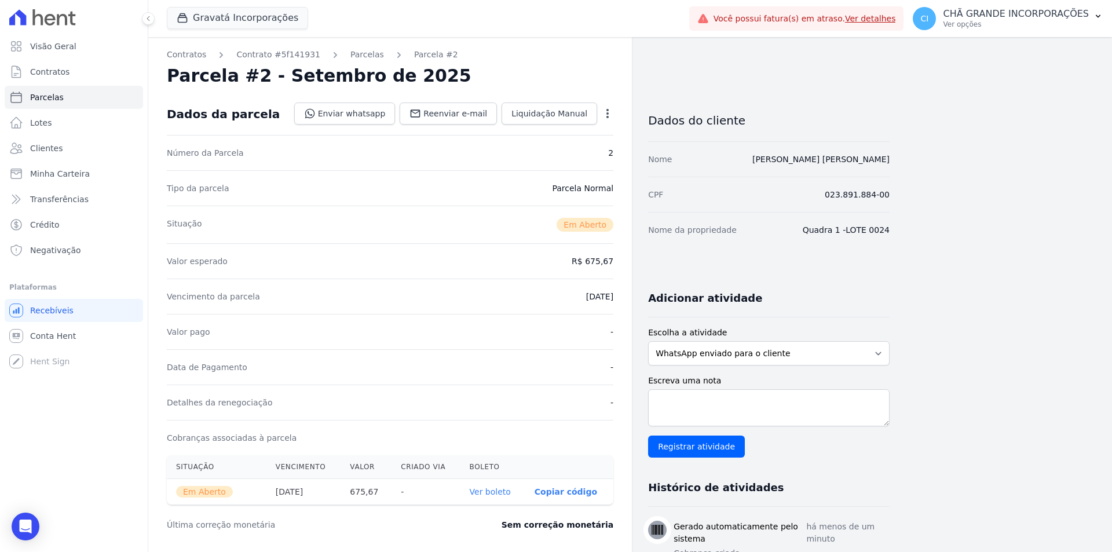
click at [500, 493] on link "Ver boleto" at bounding box center [490, 491] width 41 height 9
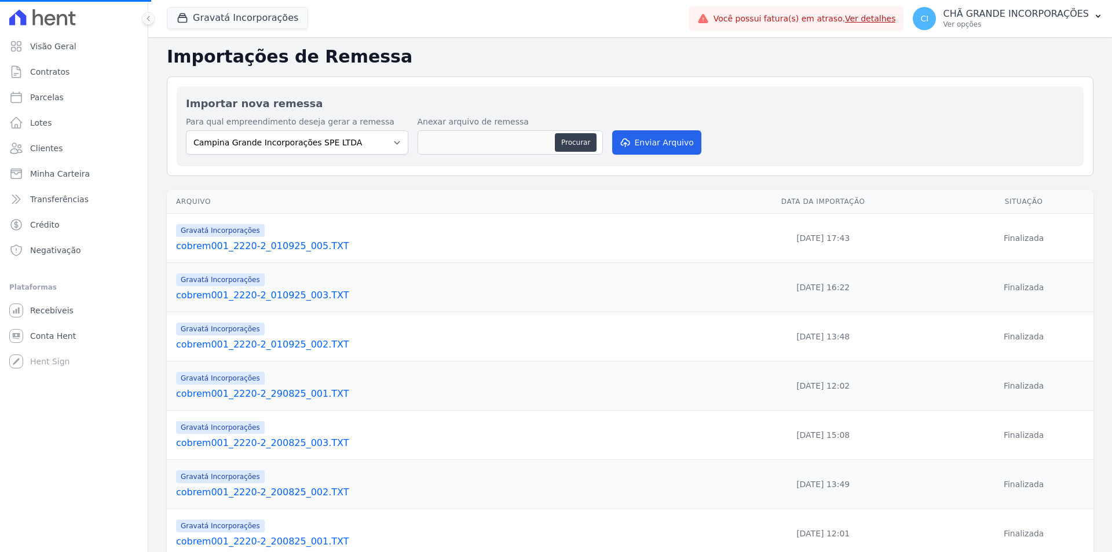
select select
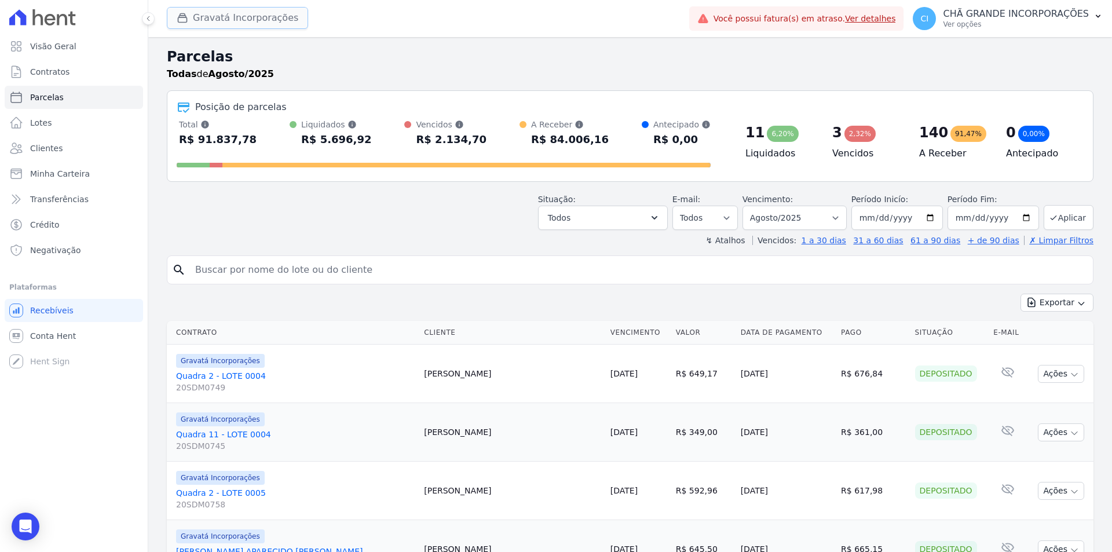
click at [230, 14] on button "Gravatá Incorporações" at bounding box center [237, 18] width 141 height 22
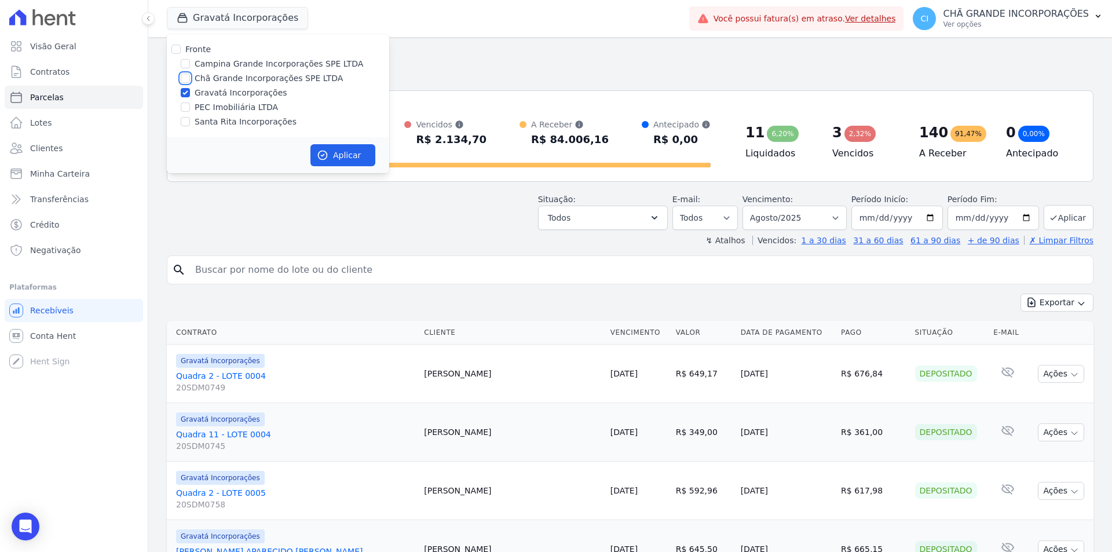
click at [188, 76] on input "Chã Grande Incorporações SPE LTDA" at bounding box center [185, 78] width 9 height 9
checkbox input "true"
click at [185, 93] on input "Gravatá Incorporações" at bounding box center [185, 92] width 9 height 9
checkbox input "false"
click at [334, 155] on button "Aplicar" at bounding box center [342, 155] width 65 height 22
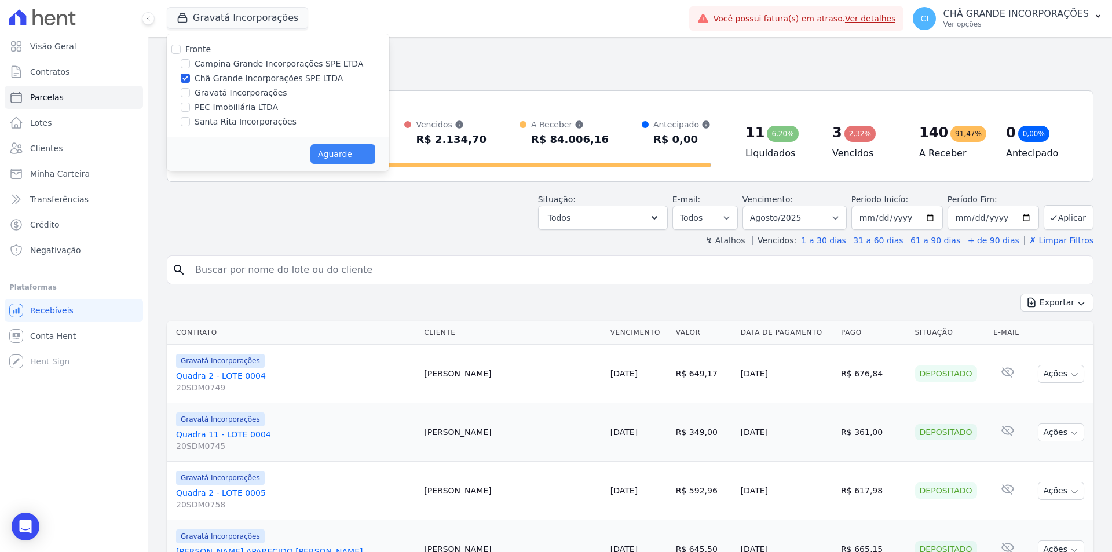
select select
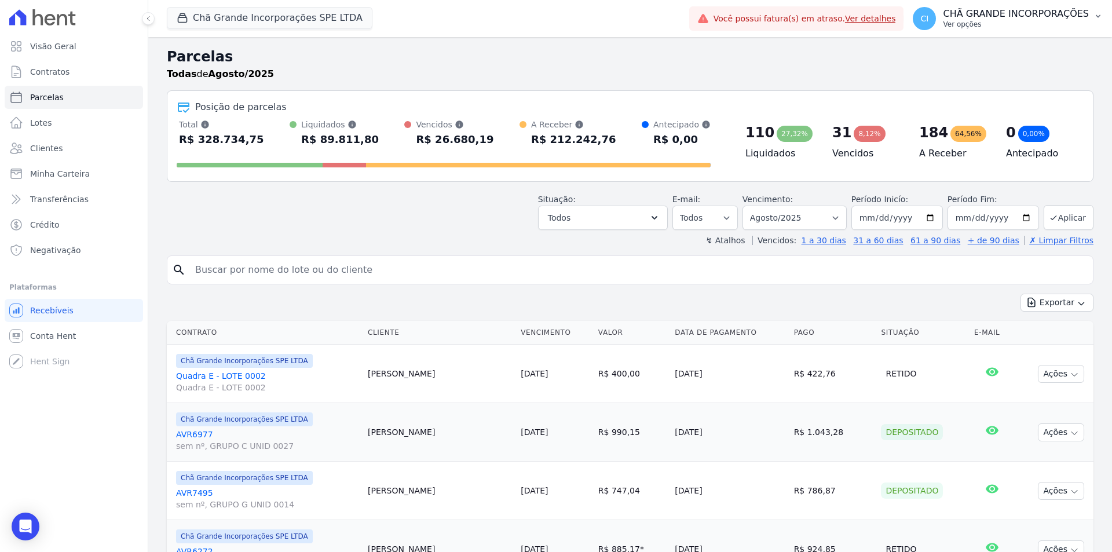
click at [994, 24] on p "Ver opções" at bounding box center [1016, 24] width 146 height 9
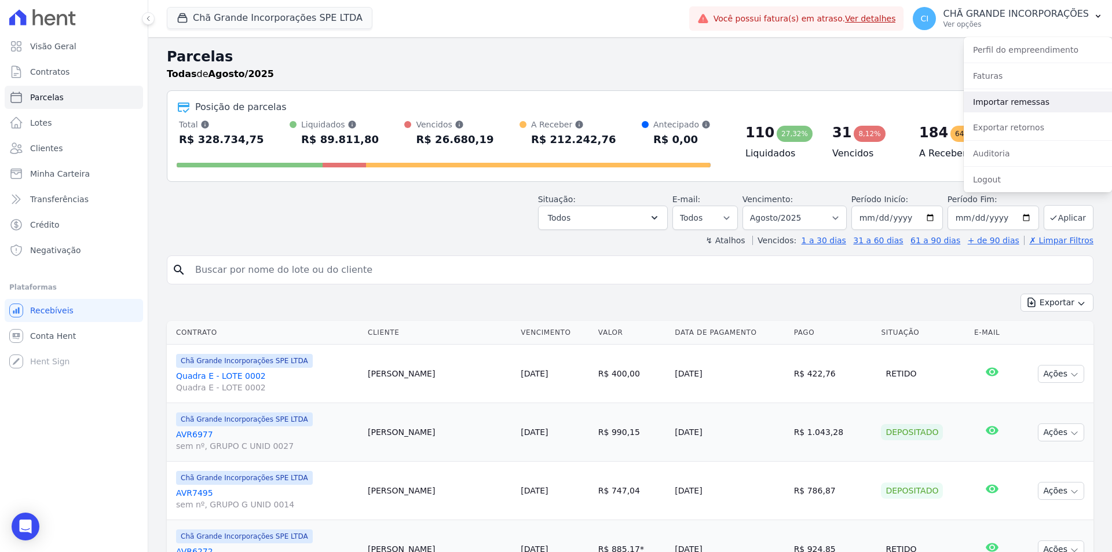
click at [1001, 101] on link "Importar remessas" at bounding box center [1038, 102] width 148 height 21
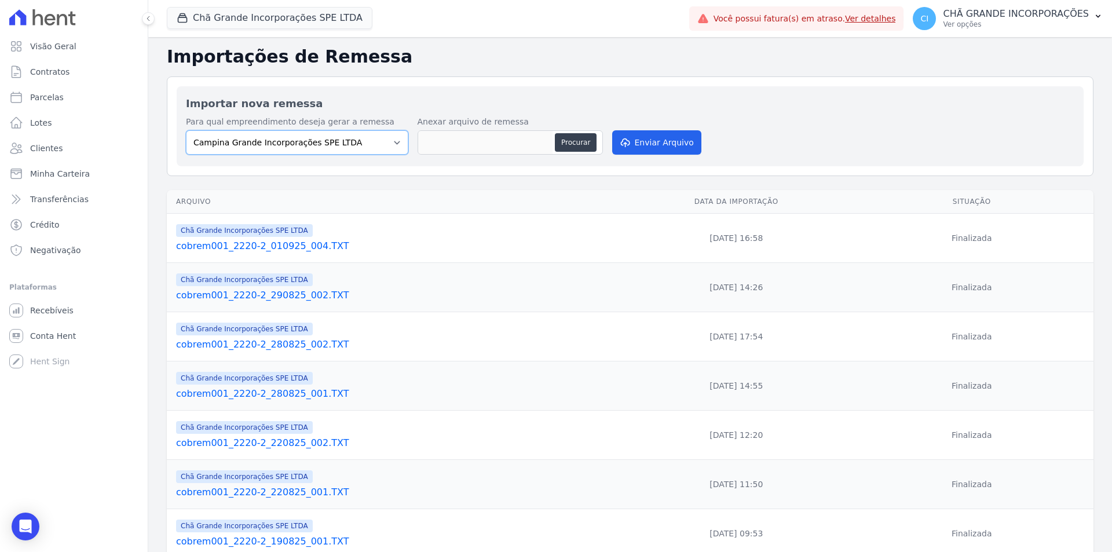
click at [332, 146] on select "Campina Grande Incorporações SPE LTDA Chã Grande Incorporações SPE LTDA Gravatá…" at bounding box center [297, 142] width 222 height 24
select select "fada966b-1e94-4a5a-a03a-a068354f70e7"
click at [186, 130] on select "Campina Grande Incorporações SPE LTDA Chã Grande Incorporações SPE LTDA Gravatá…" at bounding box center [297, 142] width 222 height 24
click at [577, 142] on button "Procurar" at bounding box center [576, 142] width 42 height 19
type input "cobrem001_2220-2_010925_006.TXT"
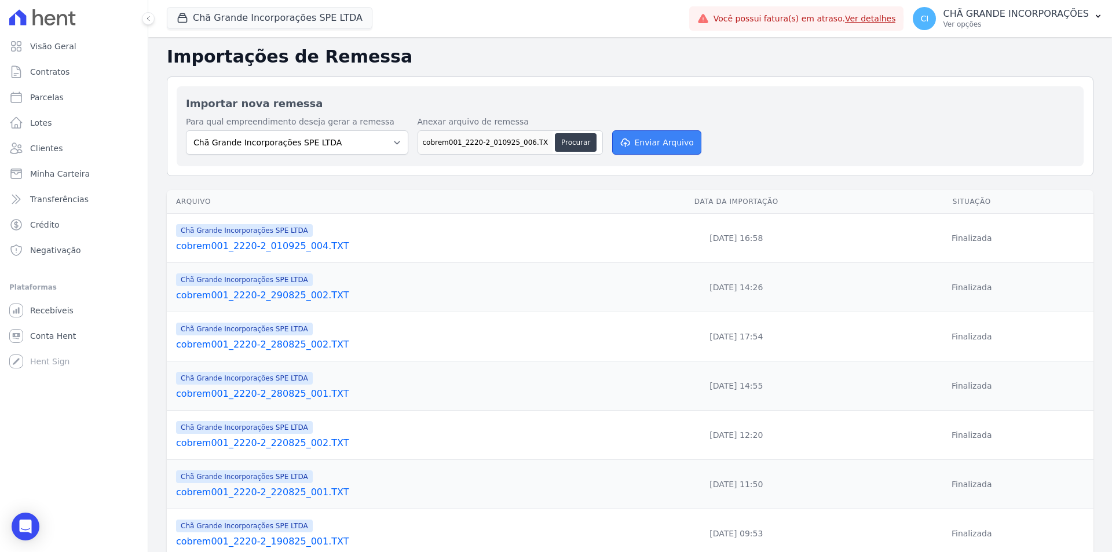
click at [672, 140] on button "Enviar Arquivo" at bounding box center [656, 142] width 89 height 24
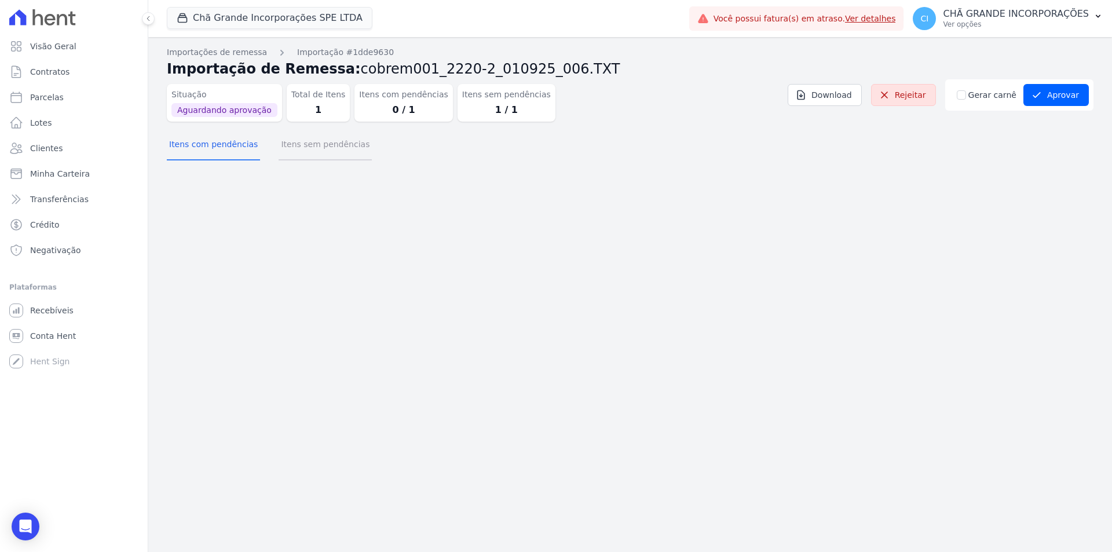
click at [316, 151] on button "Itens sem pendências" at bounding box center [325, 145] width 93 height 30
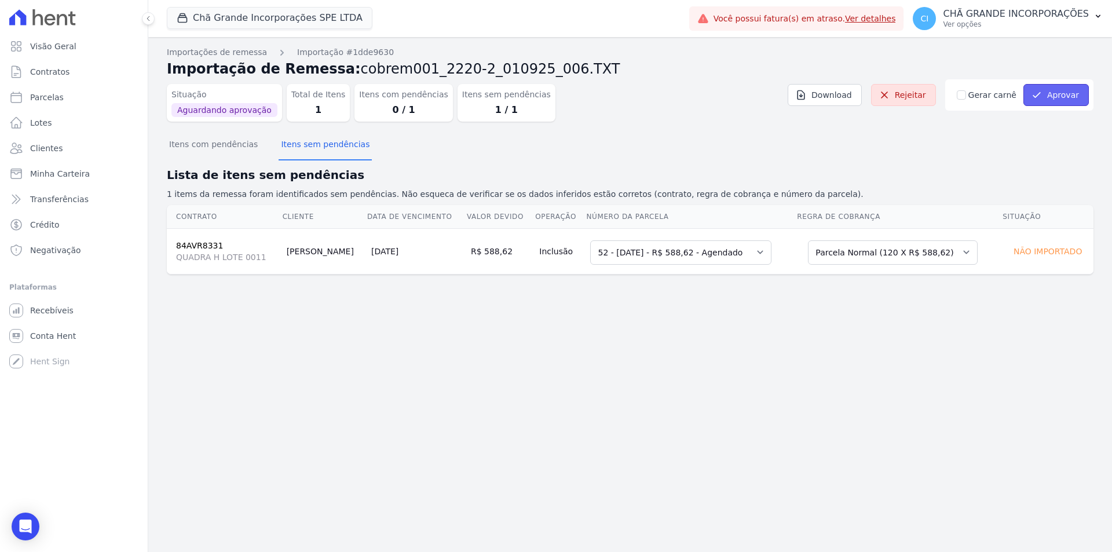
click at [1047, 89] on button "Aprovar" at bounding box center [1055, 95] width 65 height 22
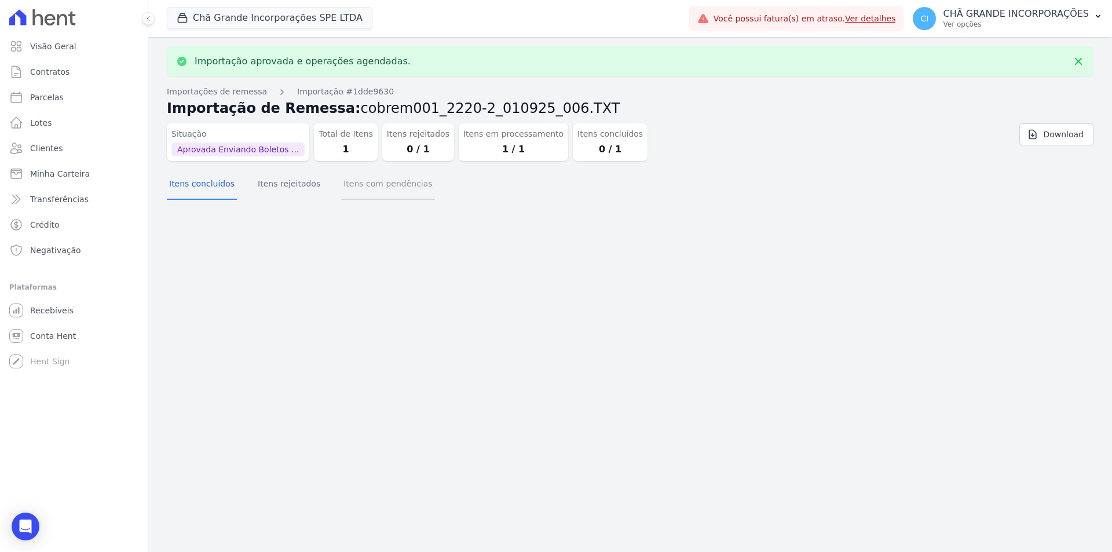
click at [341, 190] on button "Itens com pendências" at bounding box center [387, 185] width 93 height 30
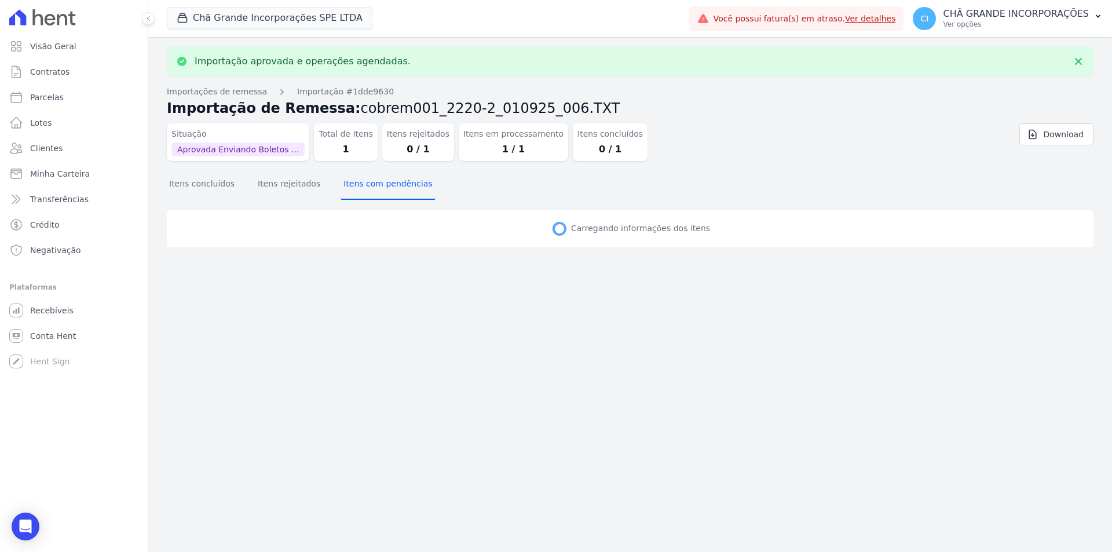
click at [358, 191] on button "Itens com pendências" at bounding box center [387, 185] width 93 height 30
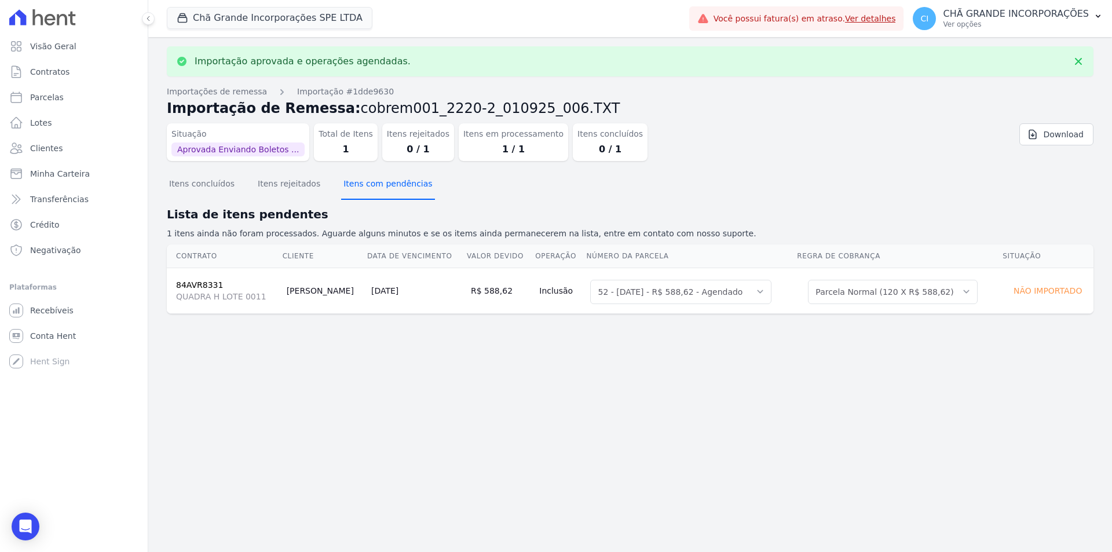
click at [359, 191] on button "Itens com pendências" at bounding box center [387, 185] width 93 height 30
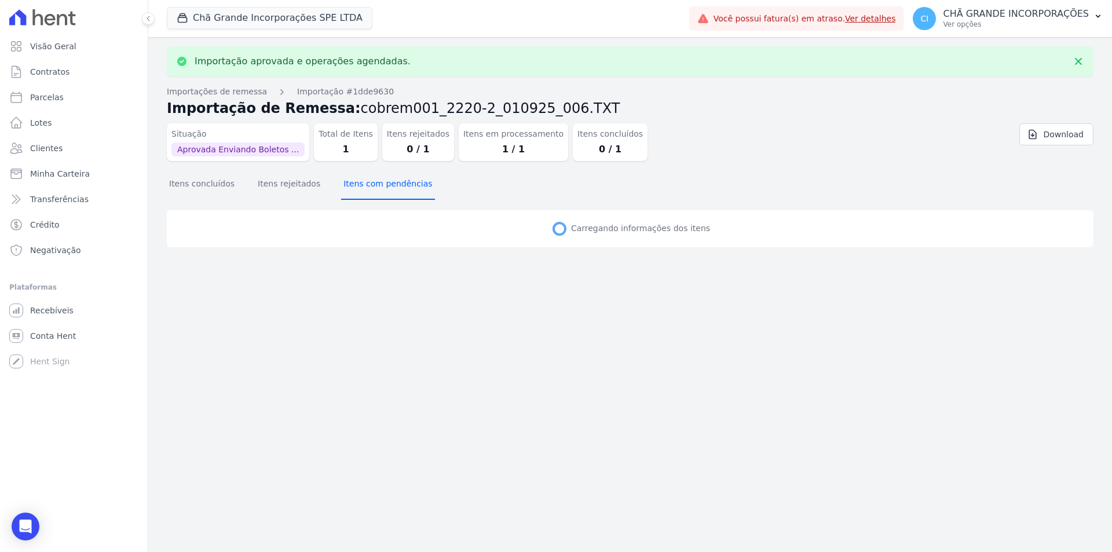
click at [359, 191] on button "Itens com pendências" at bounding box center [387, 185] width 93 height 30
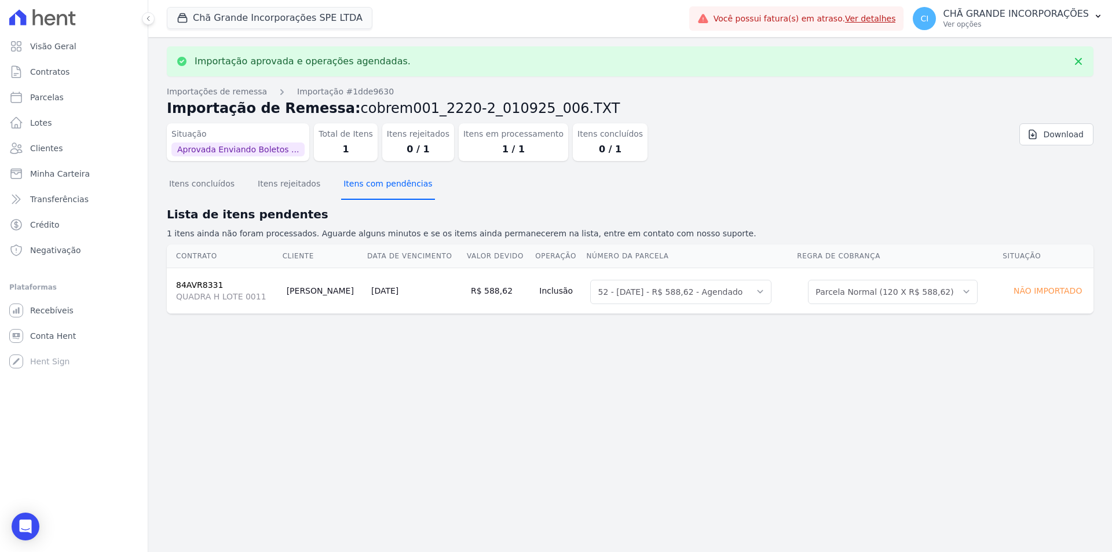
click at [359, 191] on button "Itens com pendências" at bounding box center [387, 185] width 93 height 30
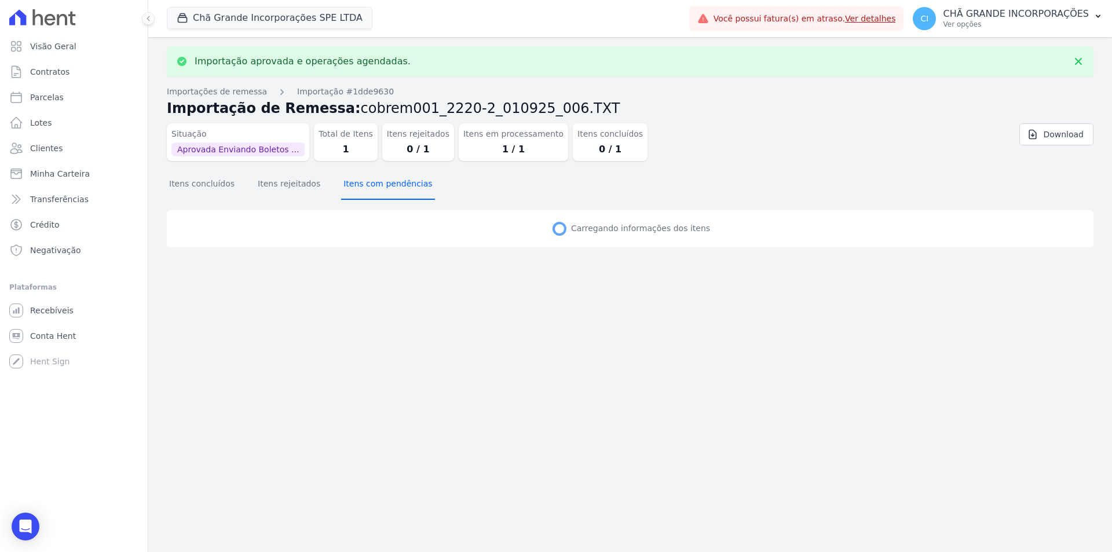
click at [359, 191] on button "Itens com pendências" at bounding box center [387, 185] width 93 height 30
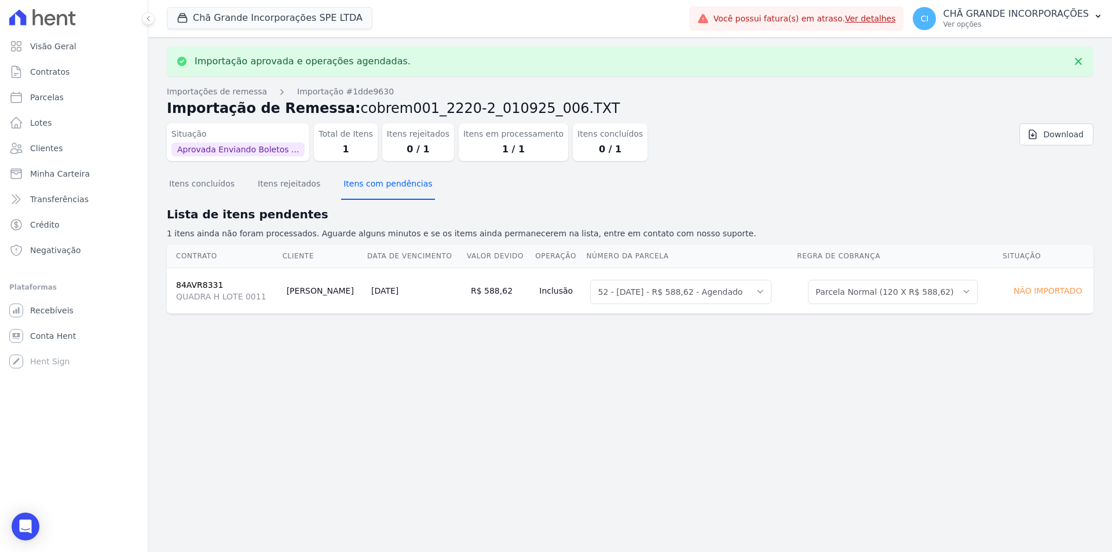
click at [359, 191] on button "Itens com pendências" at bounding box center [387, 185] width 93 height 30
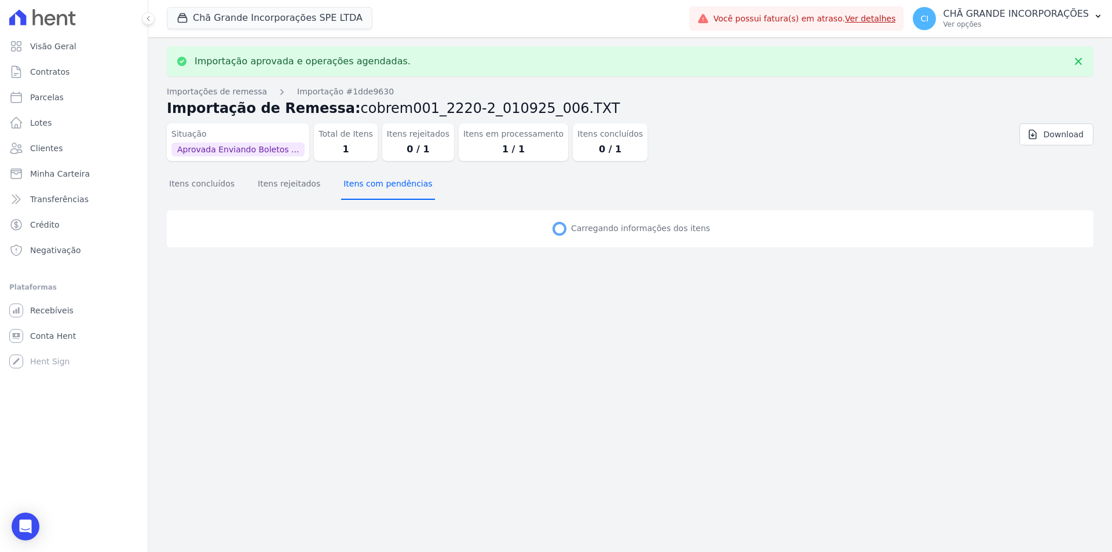
click at [359, 191] on button "Itens com pendências" at bounding box center [387, 185] width 93 height 30
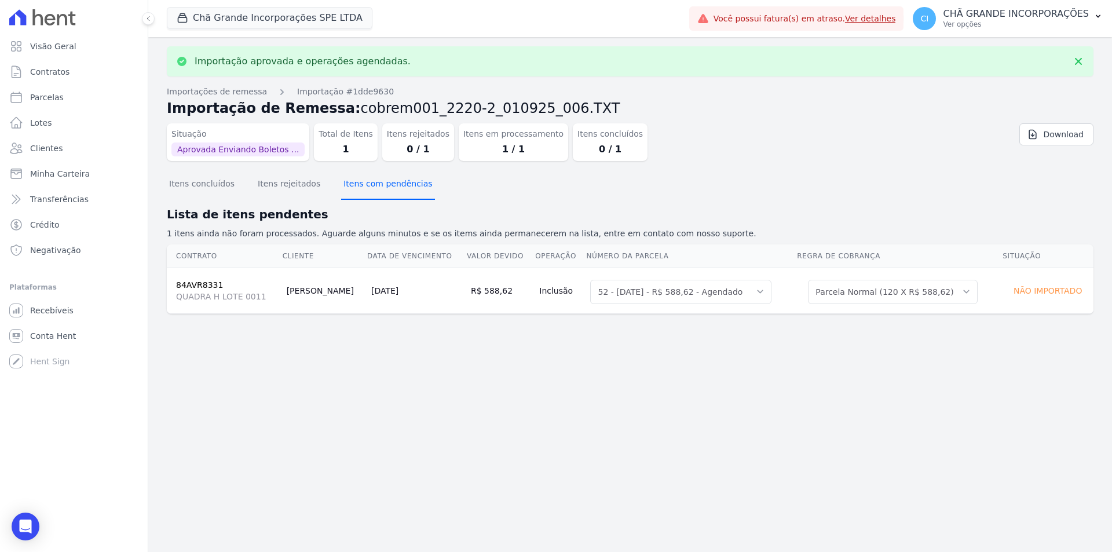
click at [359, 191] on button "Itens com pendências" at bounding box center [387, 185] width 93 height 30
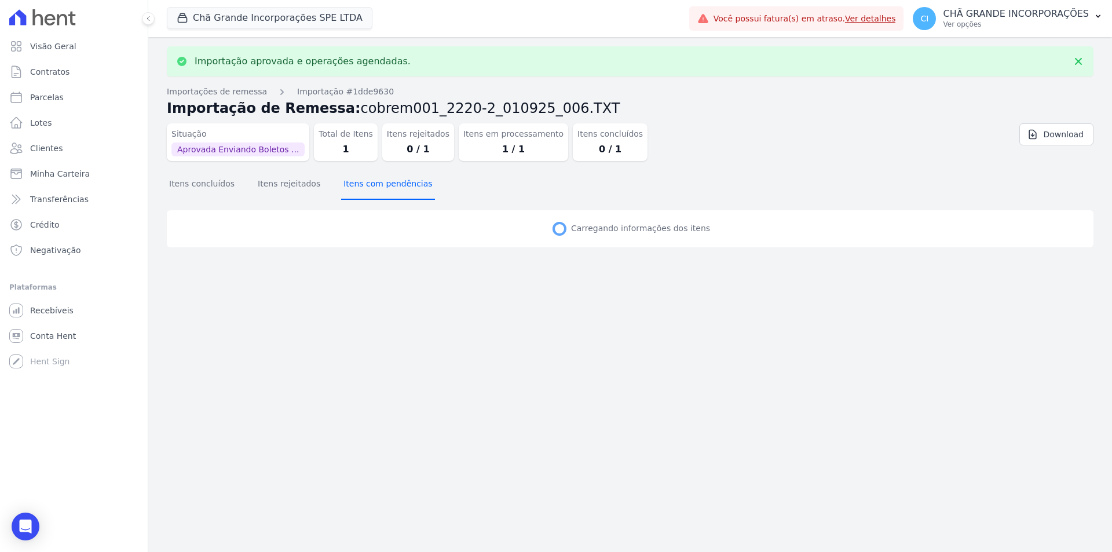
click at [359, 191] on button "Itens com pendências" at bounding box center [387, 185] width 93 height 30
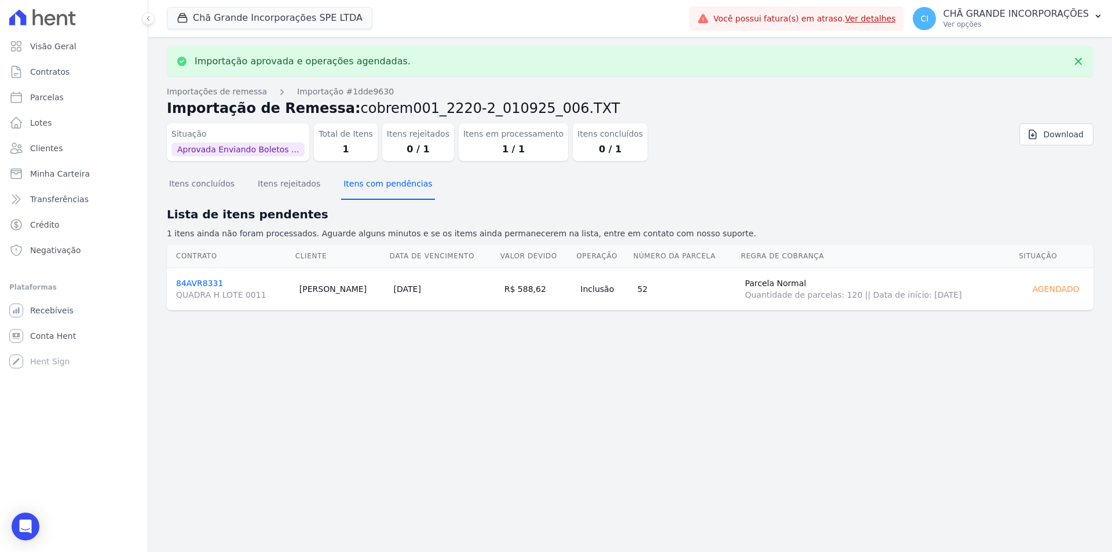
click at [359, 191] on button "Itens com pendências" at bounding box center [387, 185] width 93 height 30
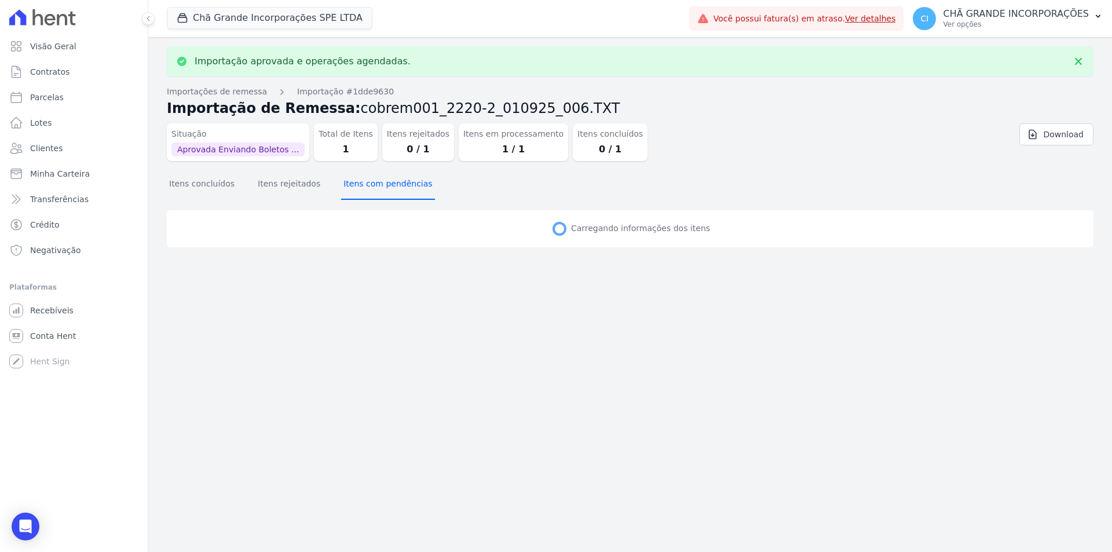
click at [359, 191] on button "Itens com pendências" at bounding box center [387, 185] width 93 height 30
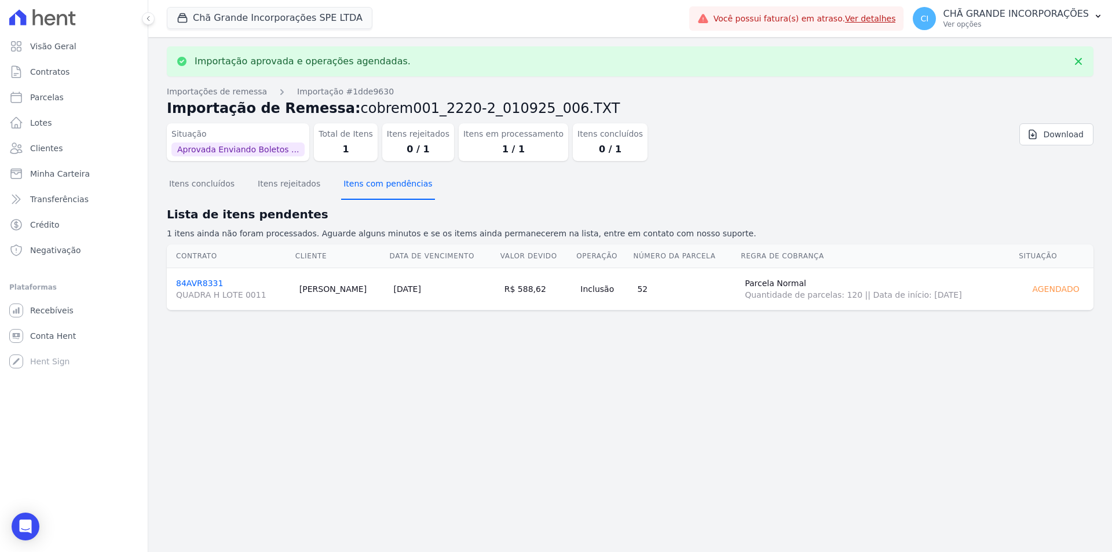
click at [359, 191] on button "Itens com pendências" at bounding box center [387, 185] width 93 height 30
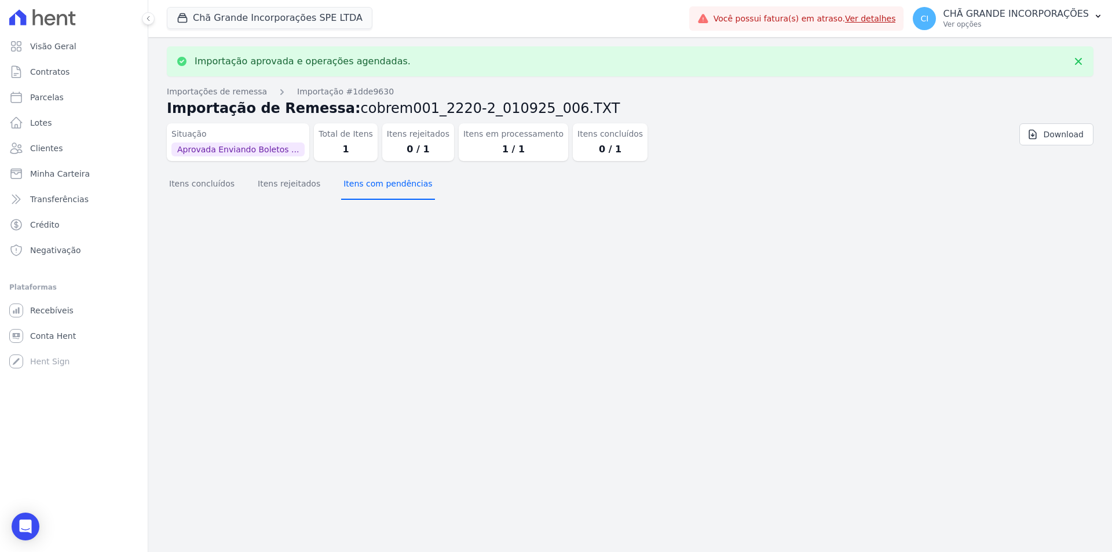
click at [359, 191] on button "Itens com pendências" at bounding box center [387, 185] width 93 height 30
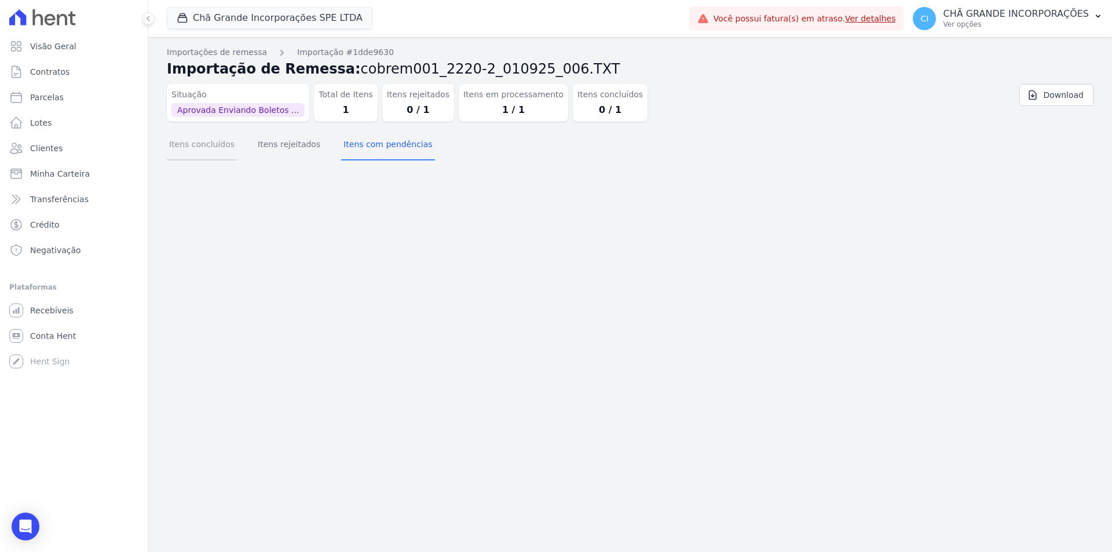
click at [196, 149] on button "Itens concluídos" at bounding box center [202, 145] width 70 height 30
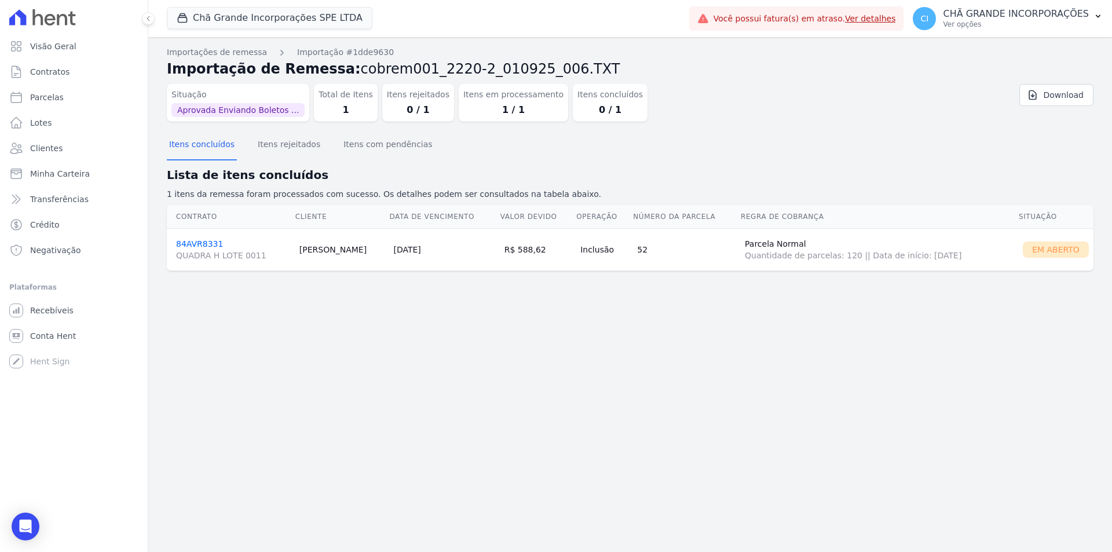
click at [196, 244] on link "84AVR8331 QUADRA H LOTE 0011" at bounding box center [233, 250] width 114 height 22
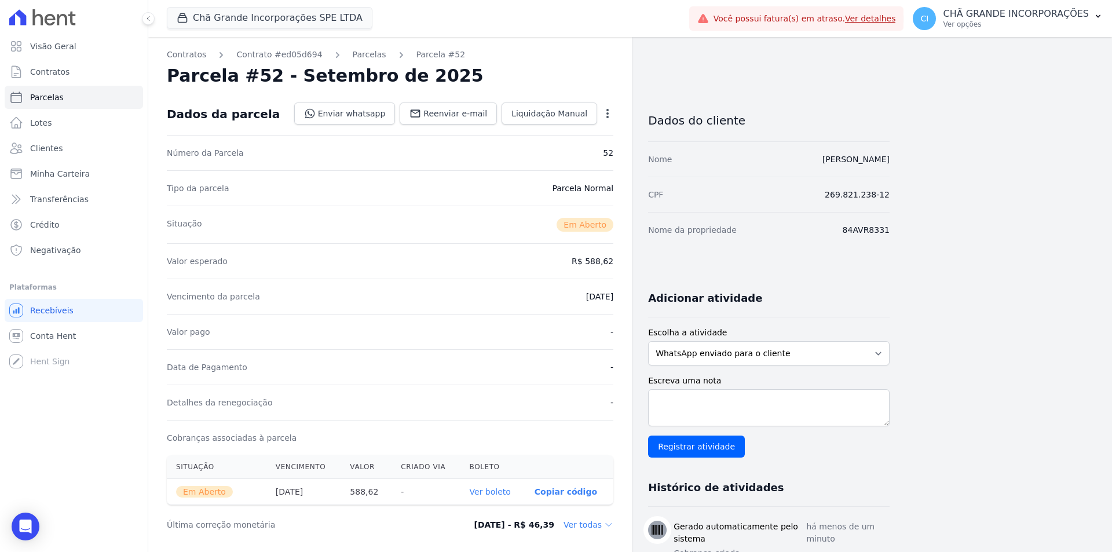
click at [500, 496] on link "Ver boleto" at bounding box center [490, 491] width 41 height 9
